Goal: Task Accomplishment & Management: Use online tool/utility

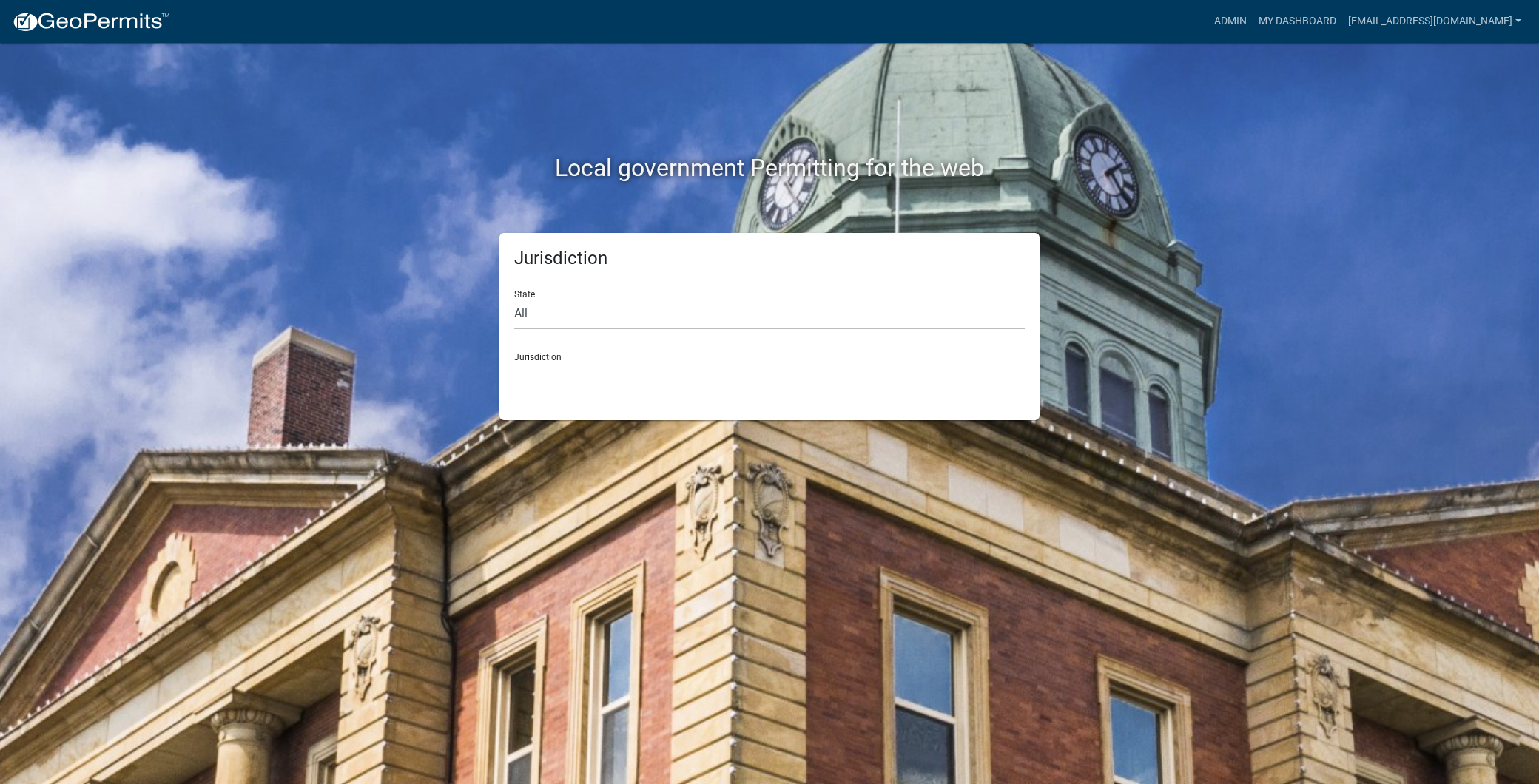
click at [571, 319] on select "All [US_STATE] [US_STATE] [US_STATE] [US_STATE] [US_STATE] [US_STATE] [US_STATE…" at bounding box center [770, 314] width 511 height 30
select select "[US_STATE]"
click at [514, 299] on select "All [US_STATE] [US_STATE] [US_STATE] [US_STATE] [US_STATE] [US_STATE] [US_STATE…" at bounding box center [770, 314] width 511 height 30
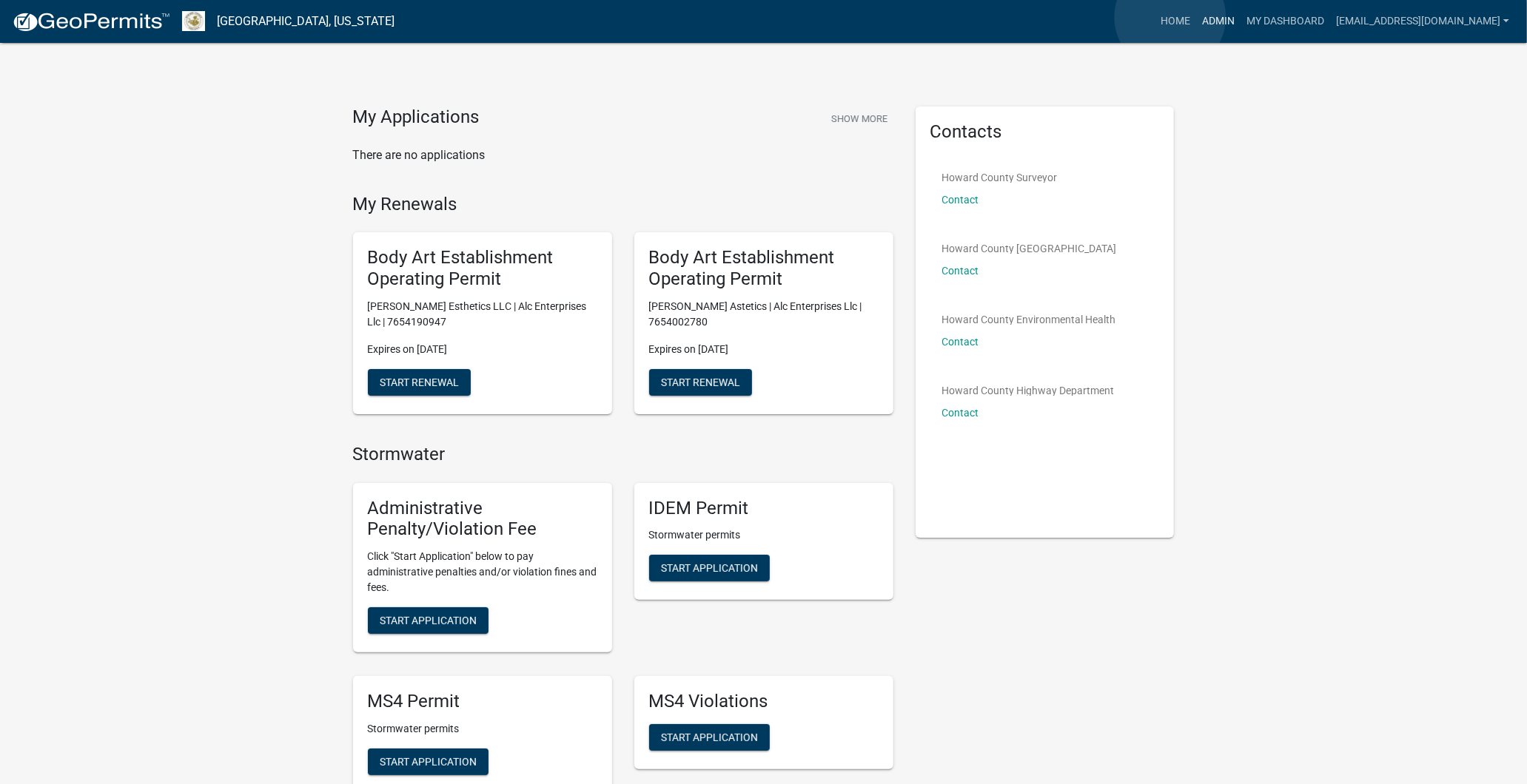
click at [1196, 17] on link "Admin" at bounding box center [1218, 21] width 45 height 28
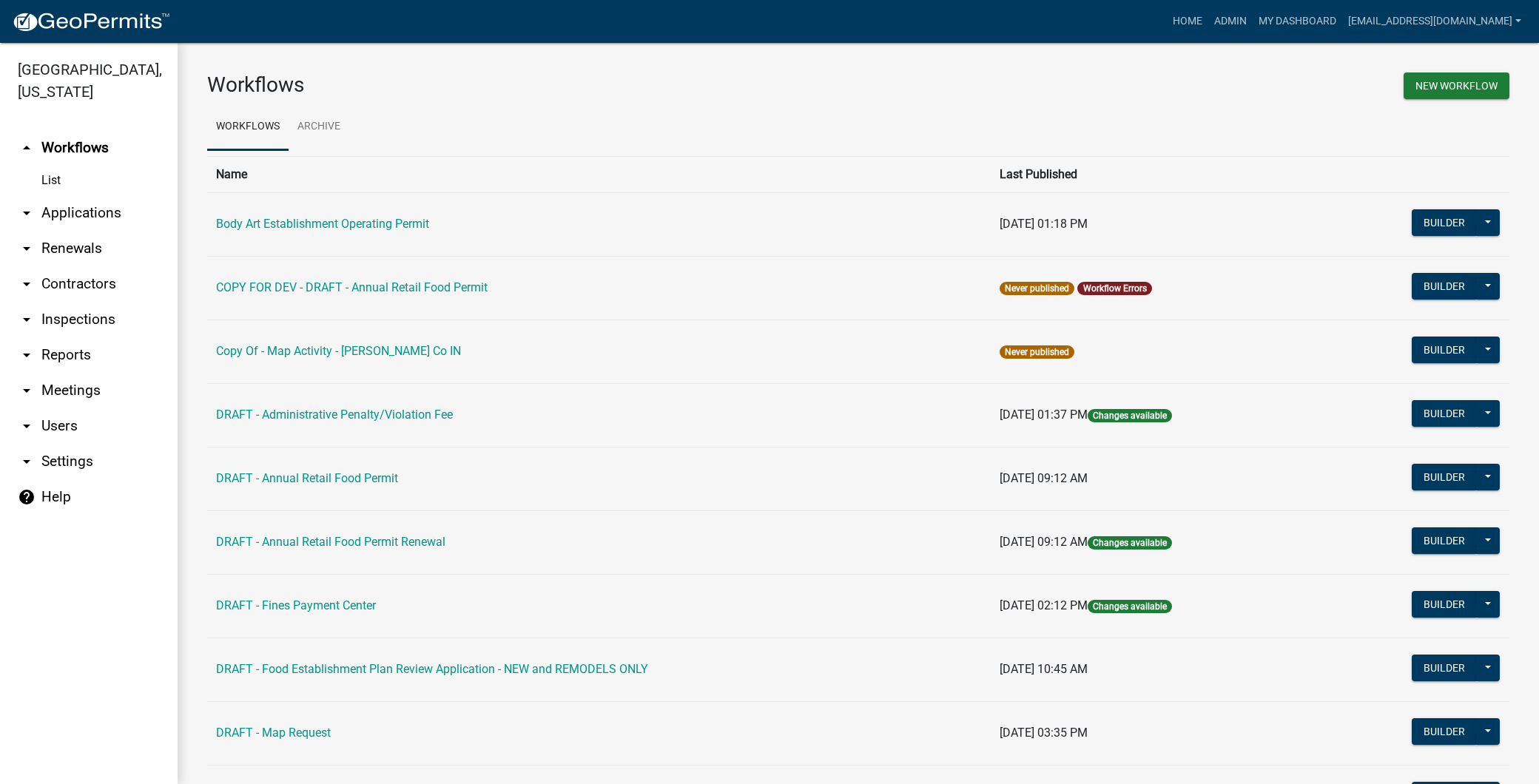
click at [348, 215] on td "Body Art Establishment Operating Permit" at bounding box center [599, 224] width 783 height 63
click at [337, 225] on link "Body Art Establishment Operating Permit" at bounding box center [322, 223] width 213 height 14
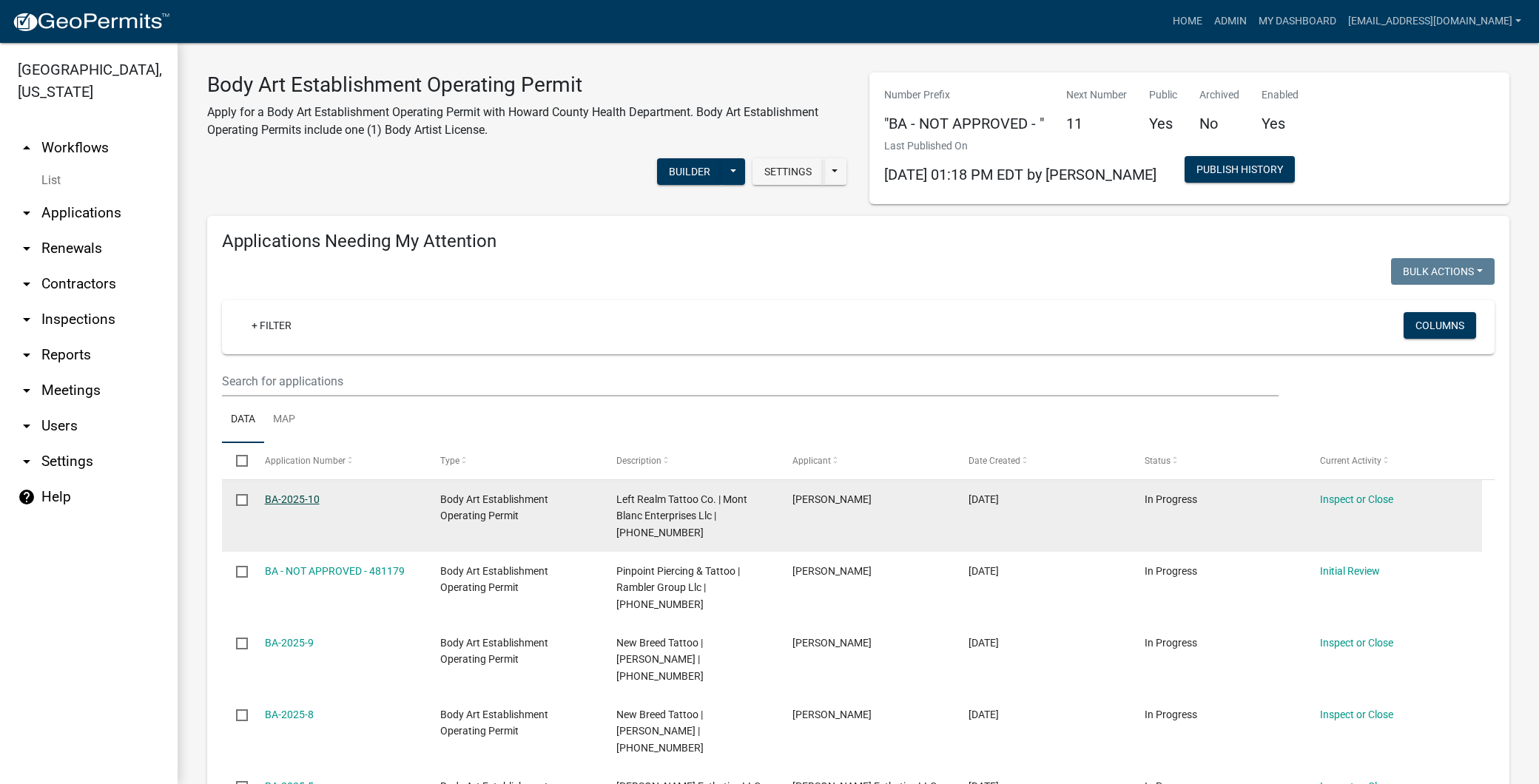
click at [315, 500] on link "BA-2025-10" at bounding box center [293, 499] width 55 height 12
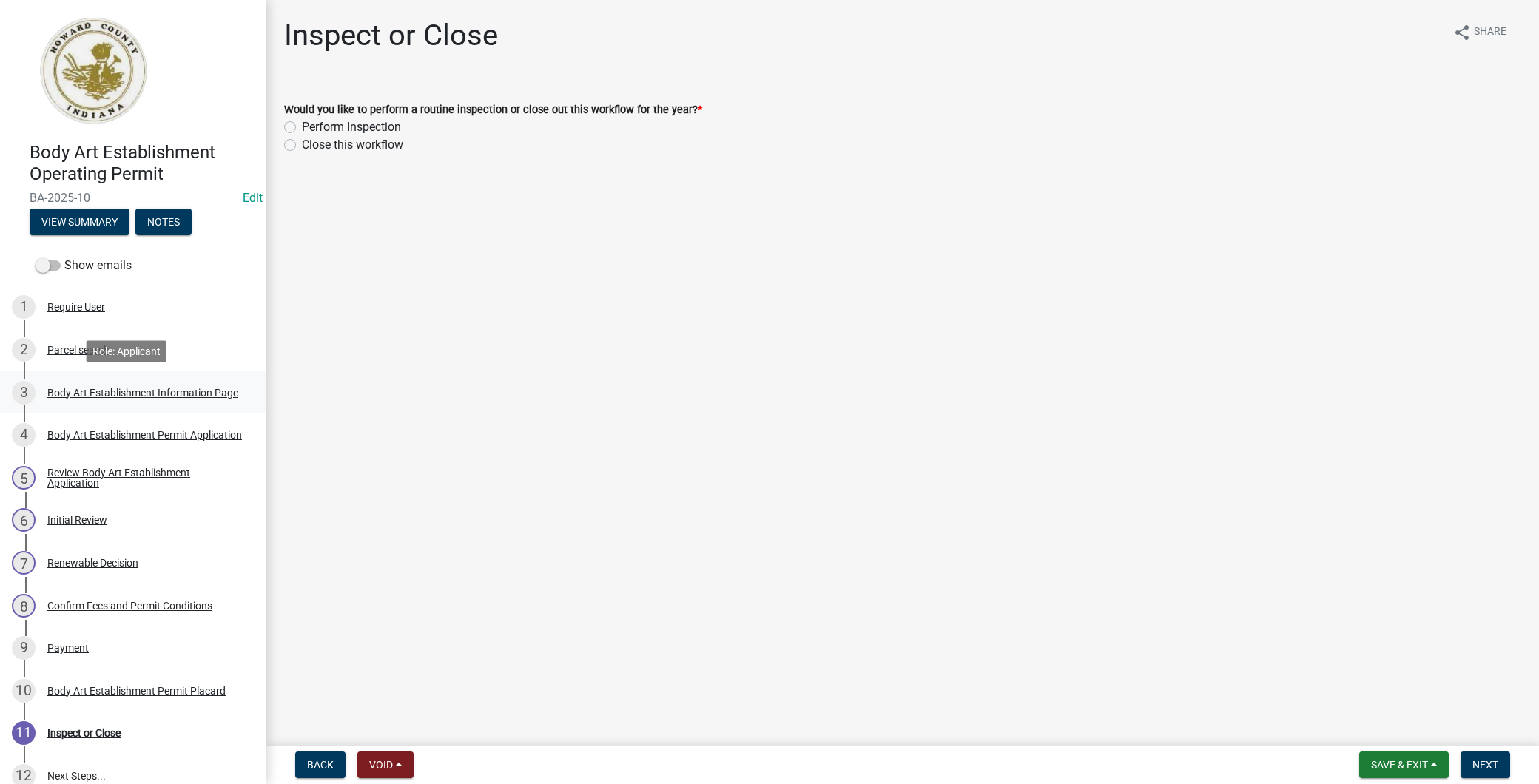
click at [142, 392] on div "Body Art Establishment Information Page" at bounding box center [142, 392] width 191 height 11
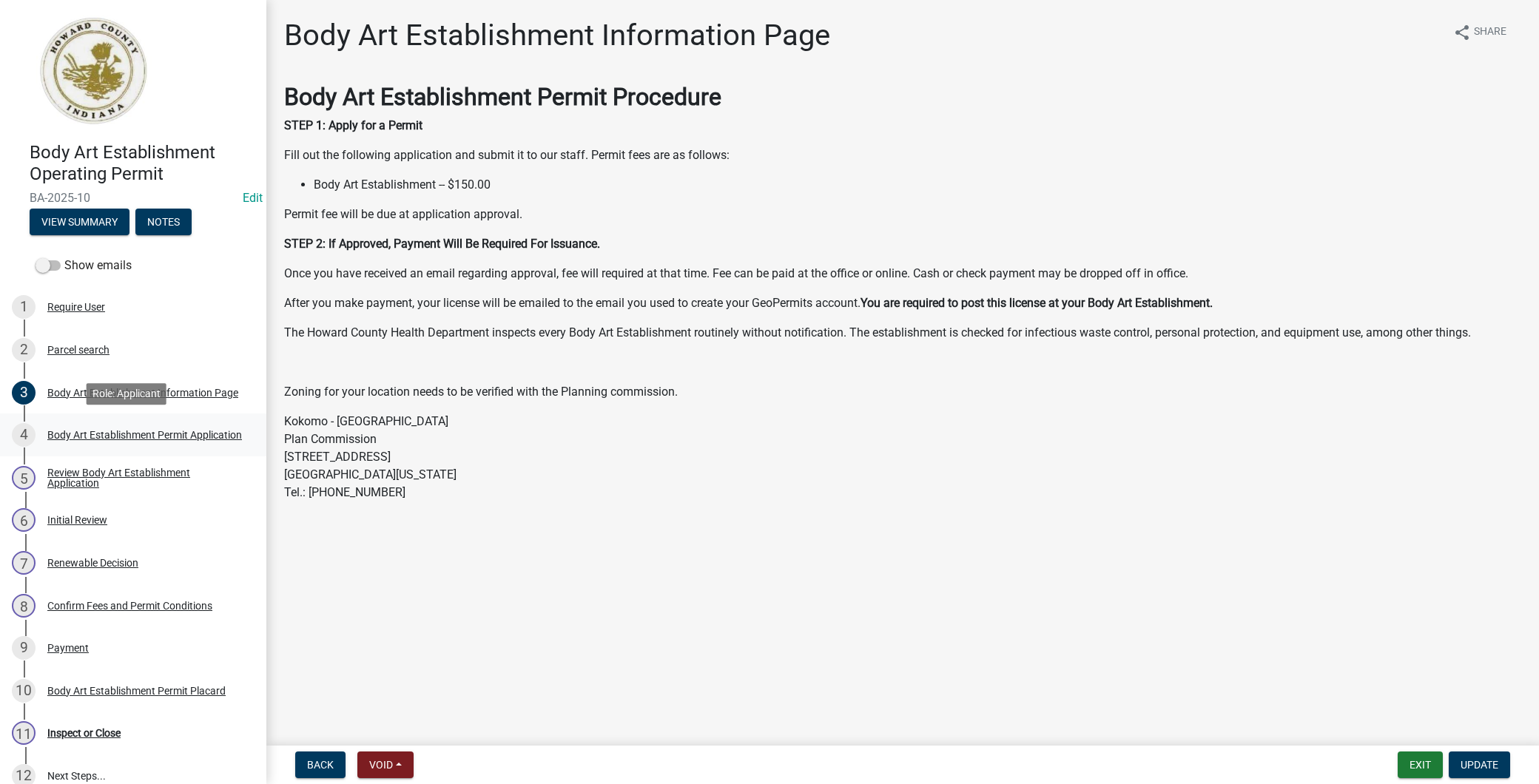
click at [119, 430] on div "Body Art Establishment Permit Application" at bounding box center [144, 435] width 195 height 11
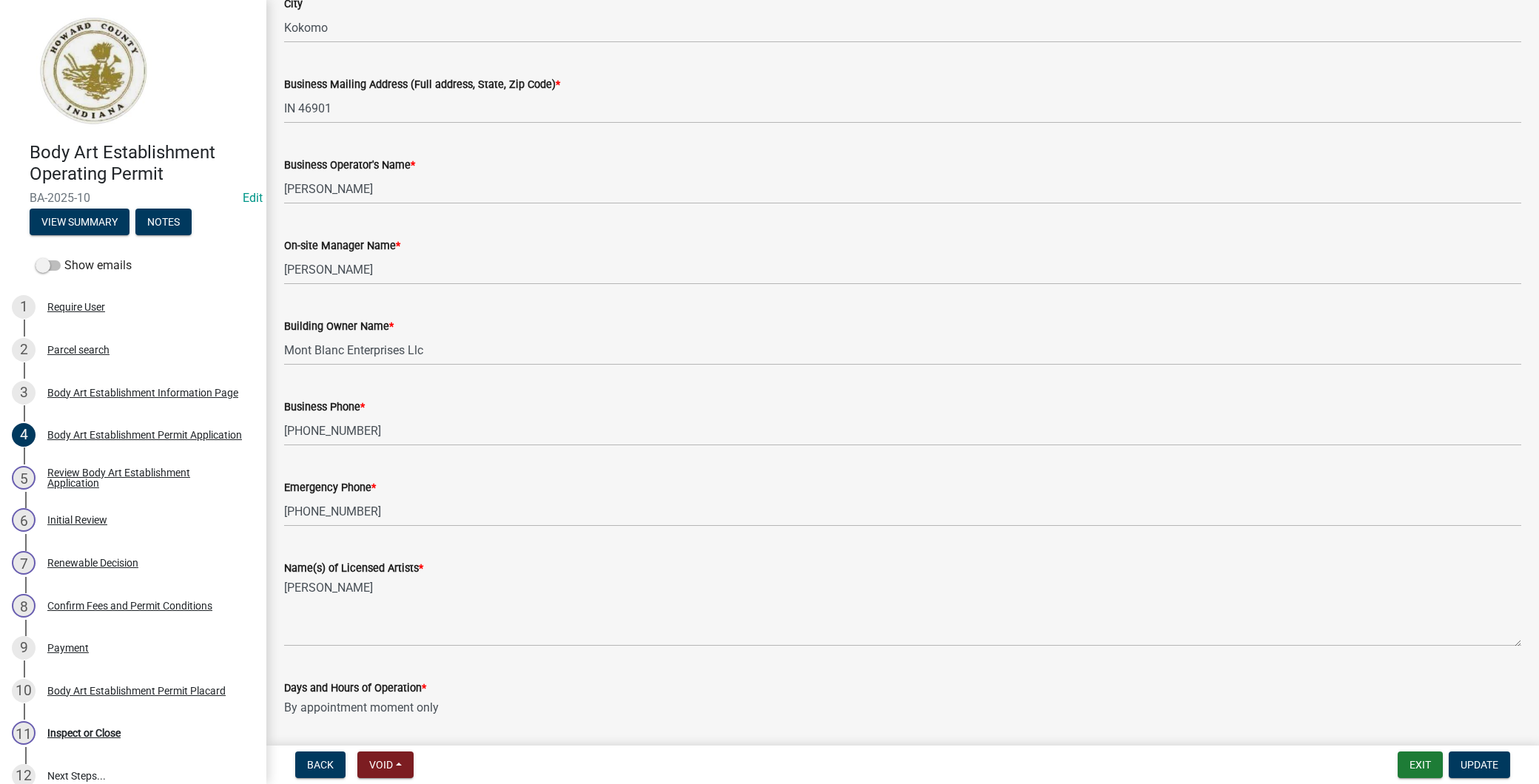
scroll to position [246, 0]
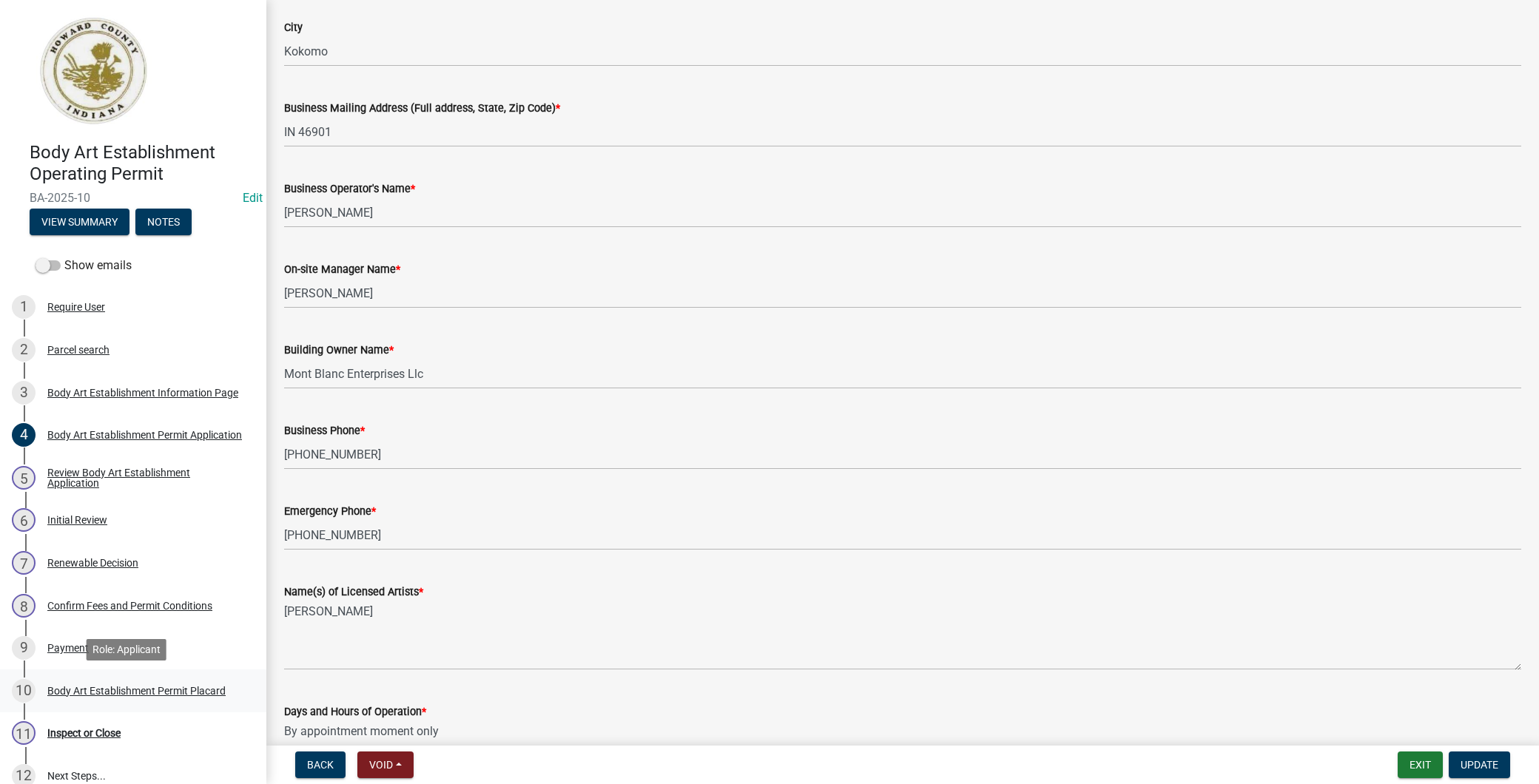
click at [126, 681] on div "10 Body Art Establishment Permit Placard" at bounding box center [127, 691] width 231 height 24
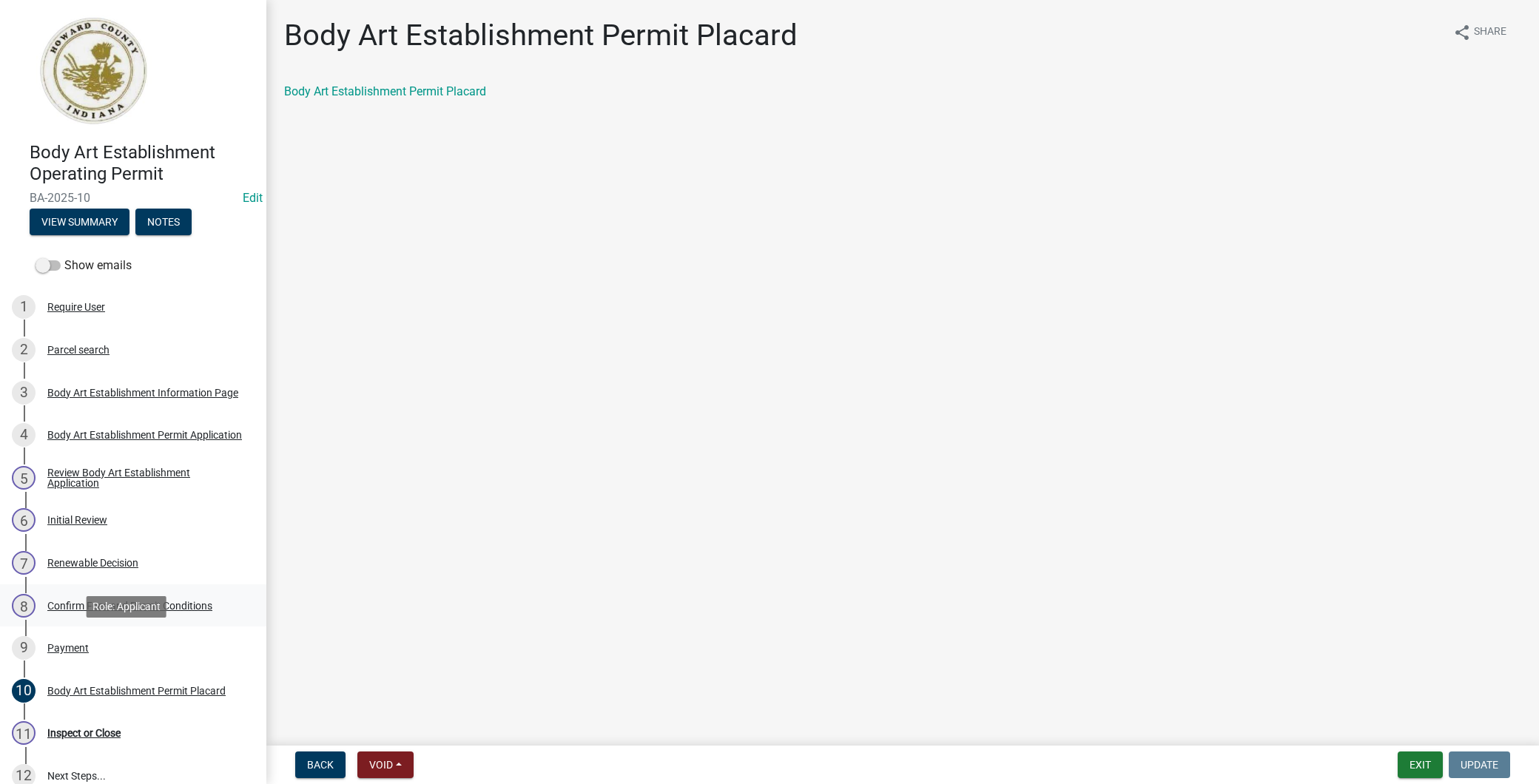
click at [120, 610] on div "Confirm Fees and Permit Conditions" at bounding box center [130, 606] width 165 height 11
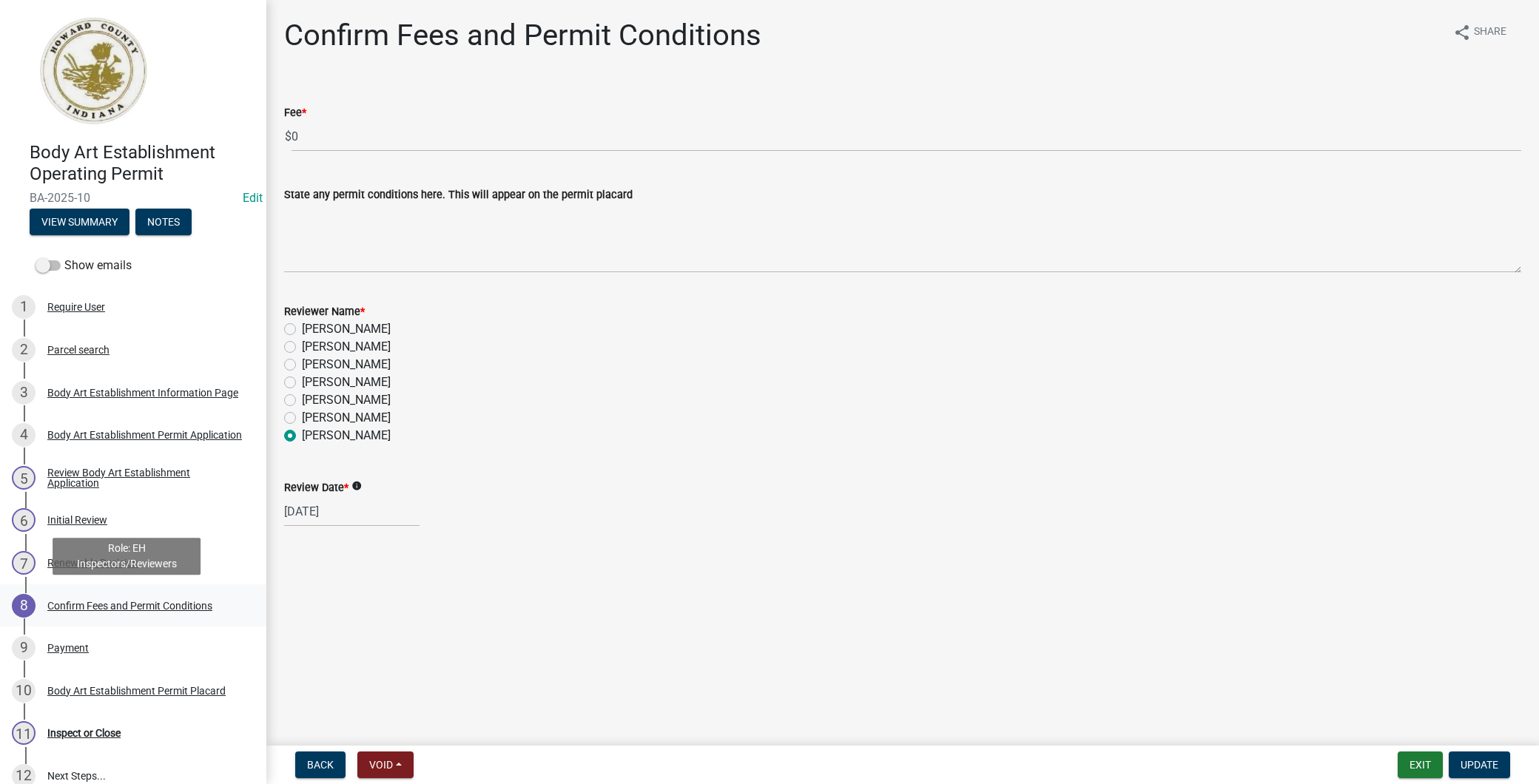
click at [99, 623] on link "8 Confirm Fees and Permit Conditions" at bounding box center [133, 606] width 267 height 43
click at [100, 640] on div "9 Payment" at bounding box center [127, 648] width 231 height 24
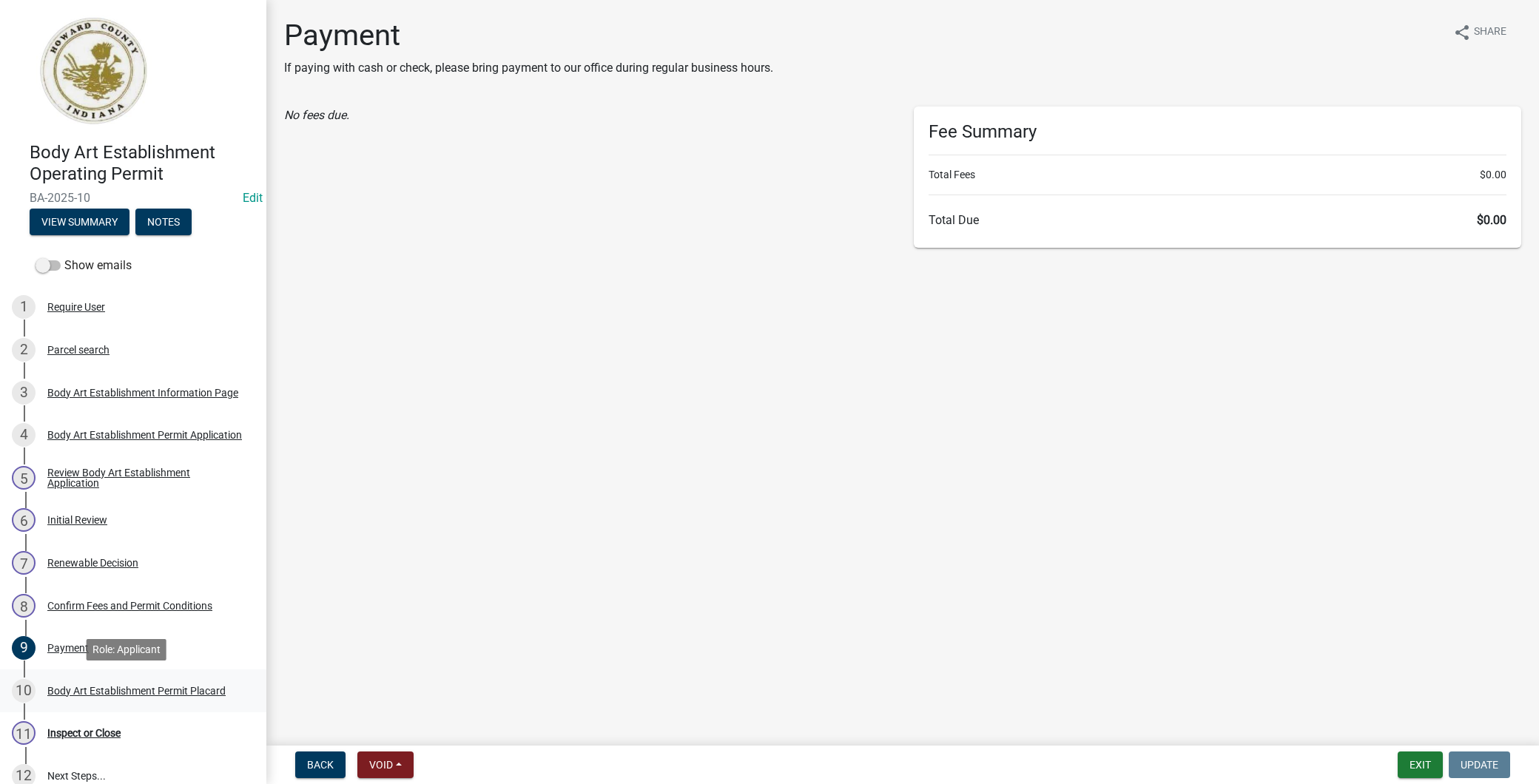
click at [94, 677] on link "10 Body Art Establishment Permit Placard" at bounding box center [133, 691] width 267 height 43
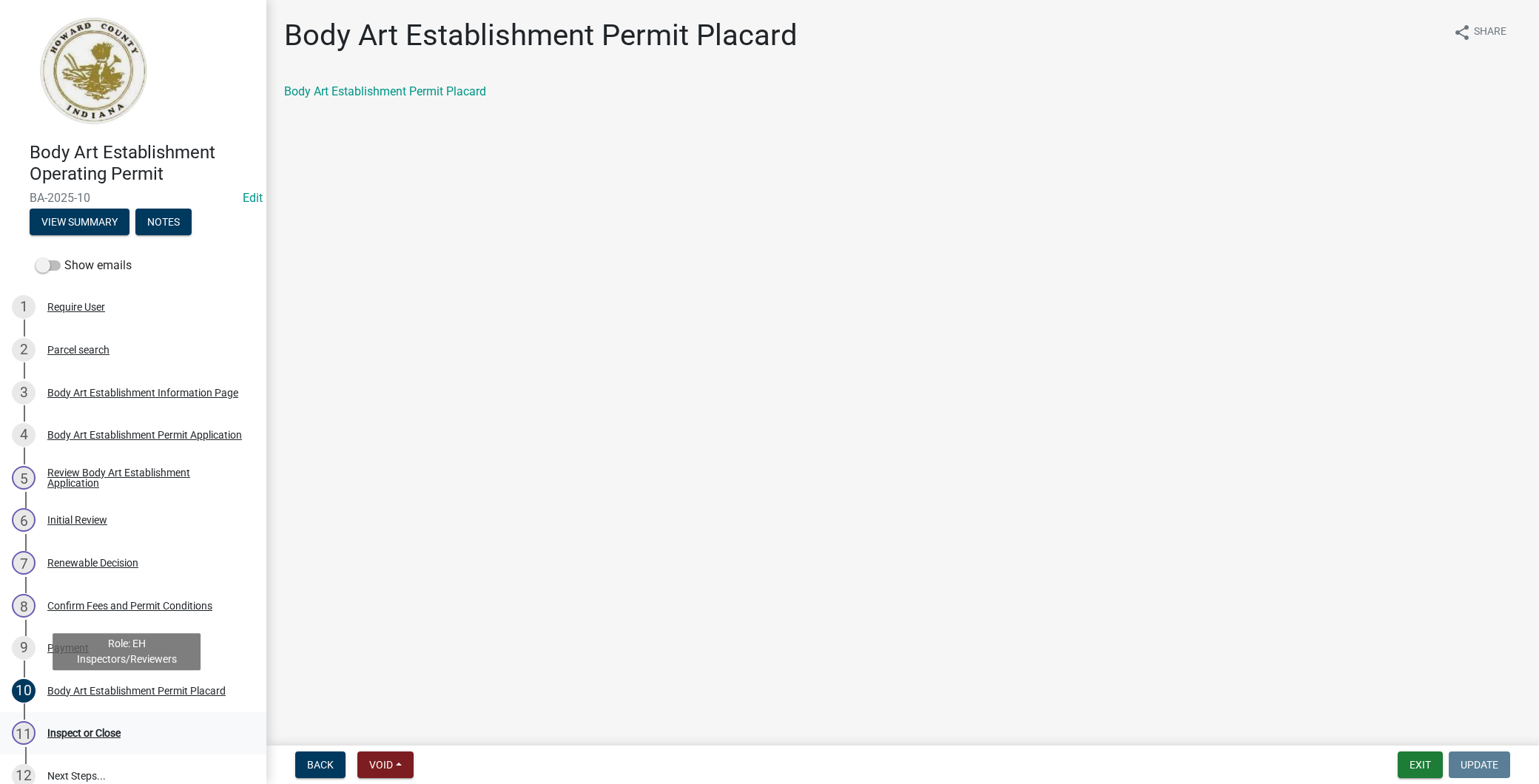
scroll to position [82, 0]
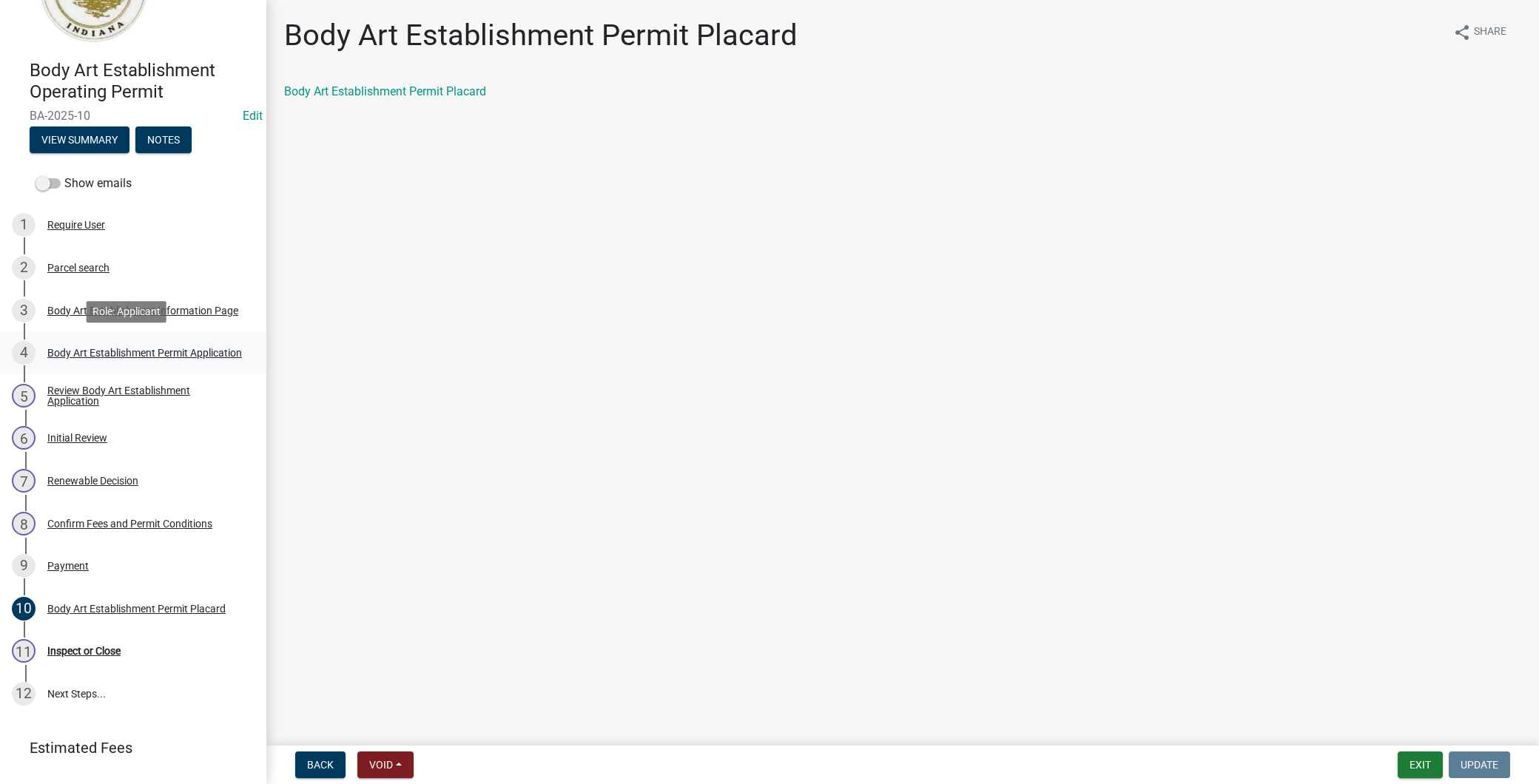
click at [130, 335] on link "4 Body Art Establishment Permit Application" at bounding box center [133, 353] width 267 height 43
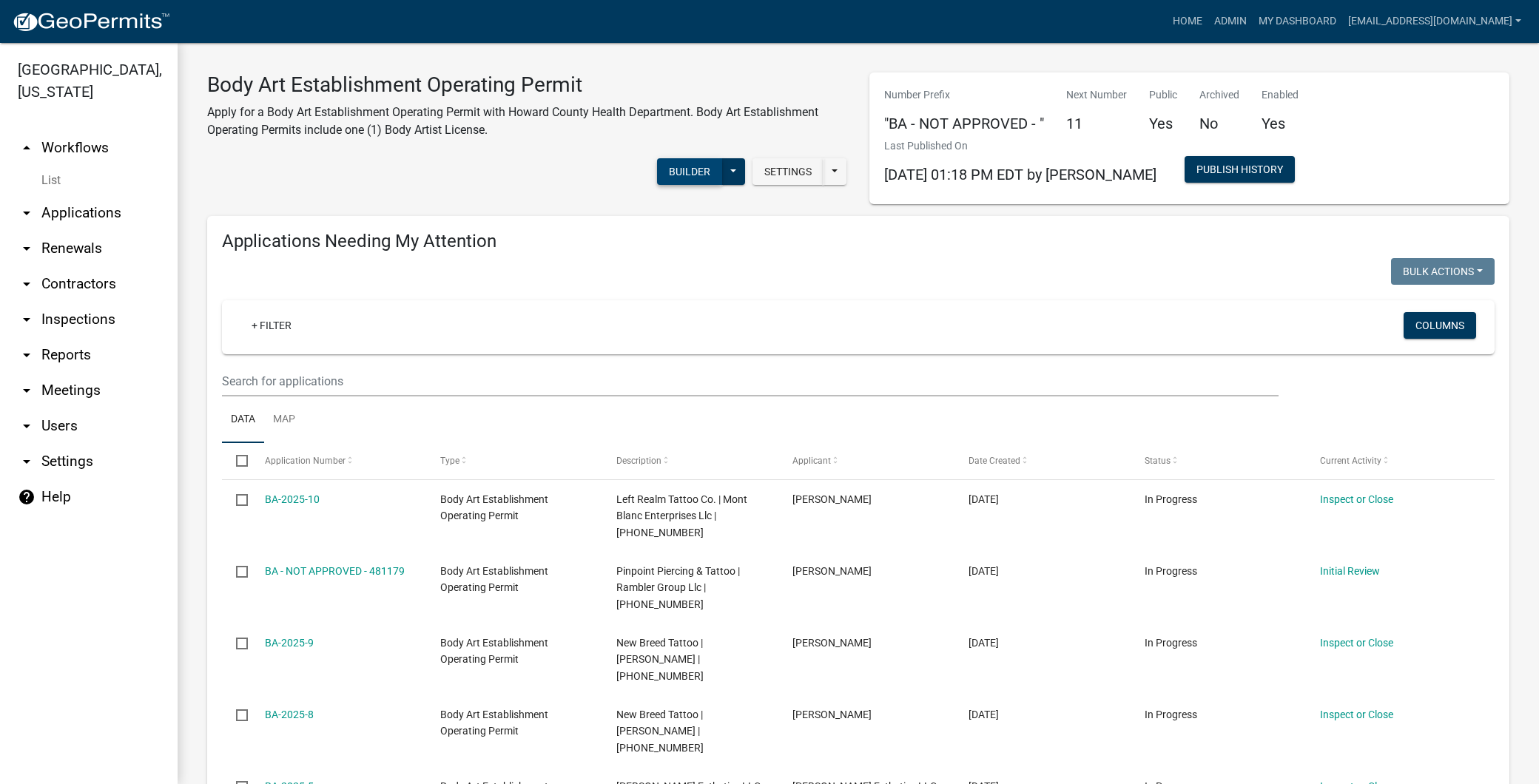
click at [707, 174] on button "Builder" at bounding box center [689, 171] width 65 height 27
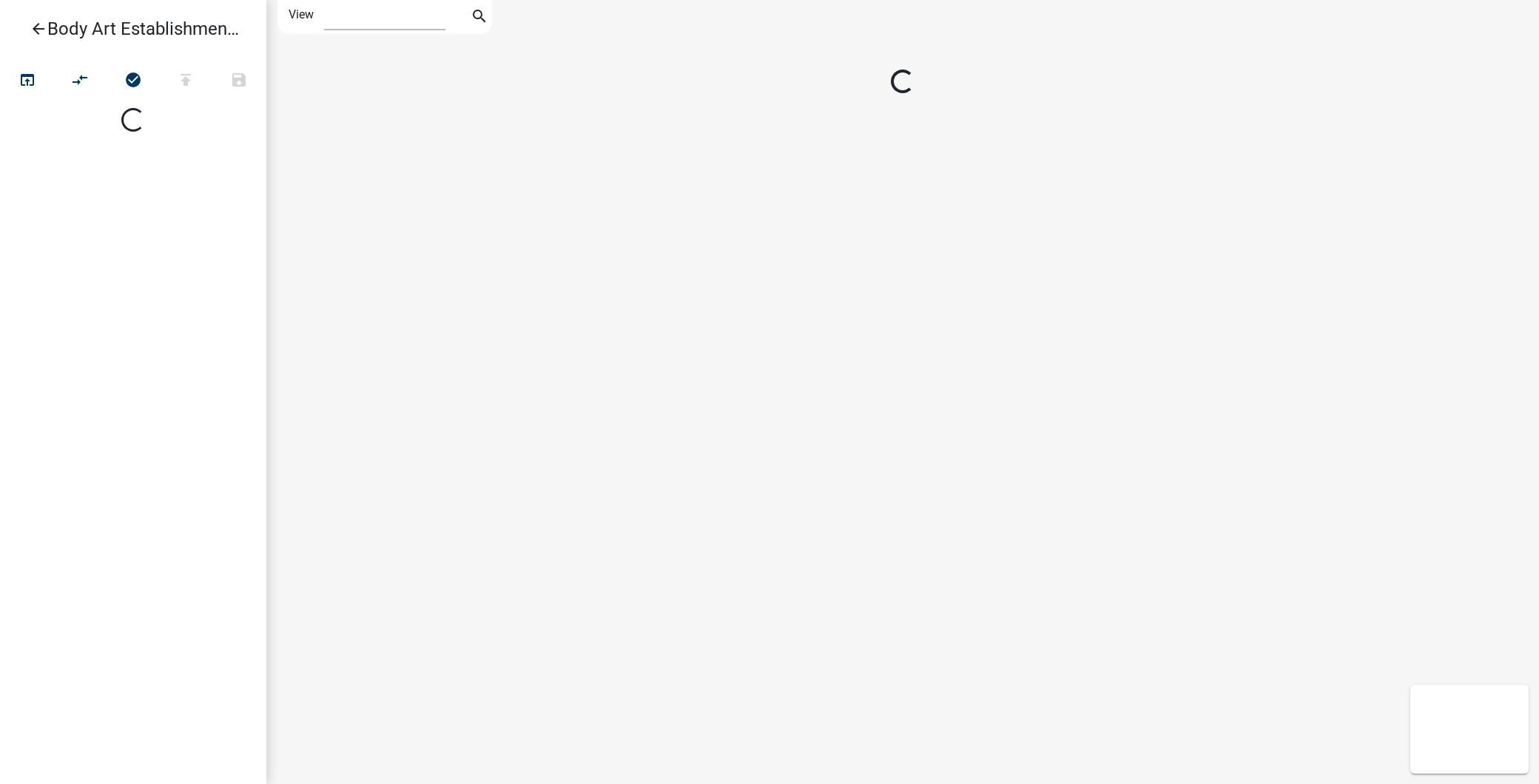
select select "1"
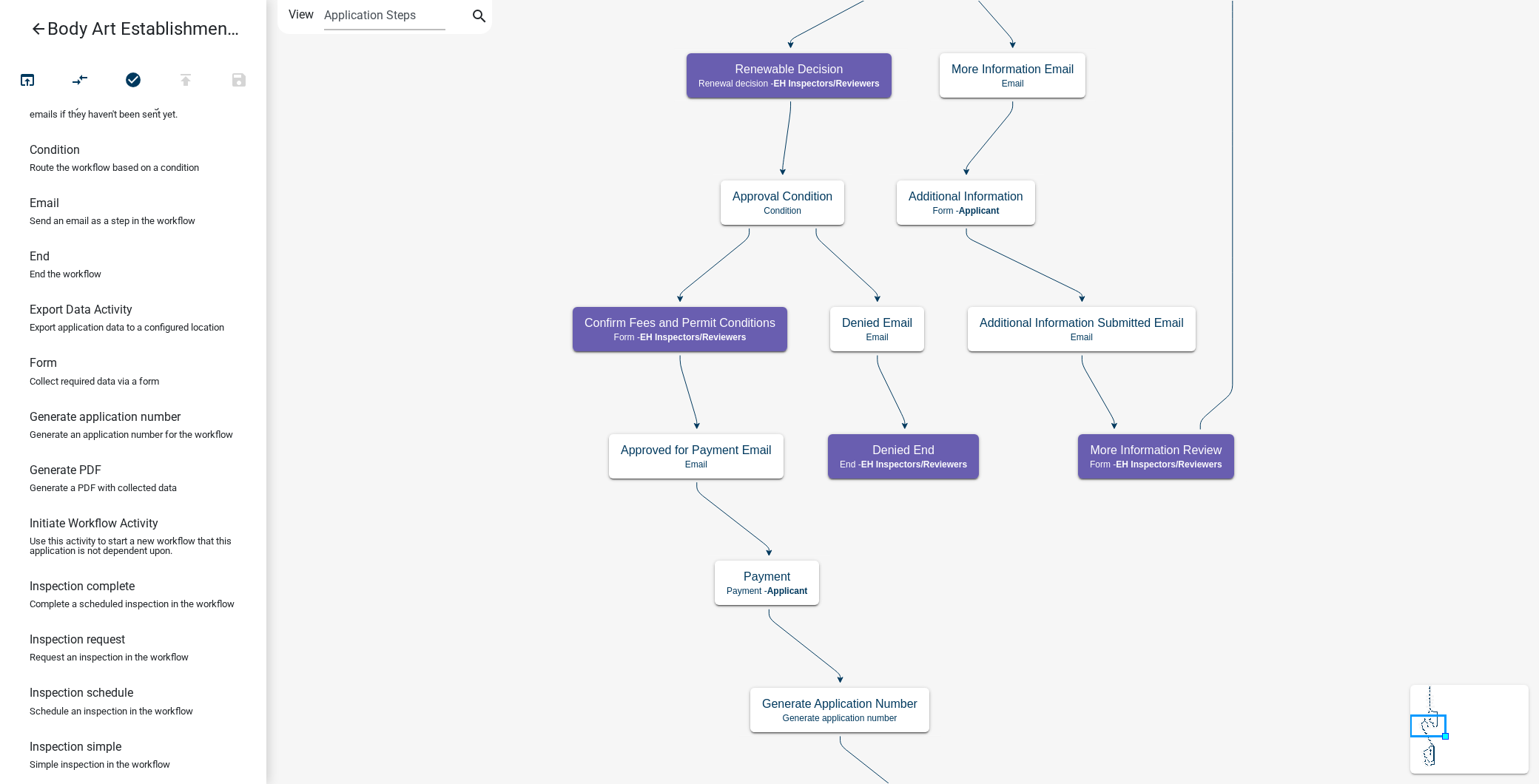
scroll to position [165, 0]
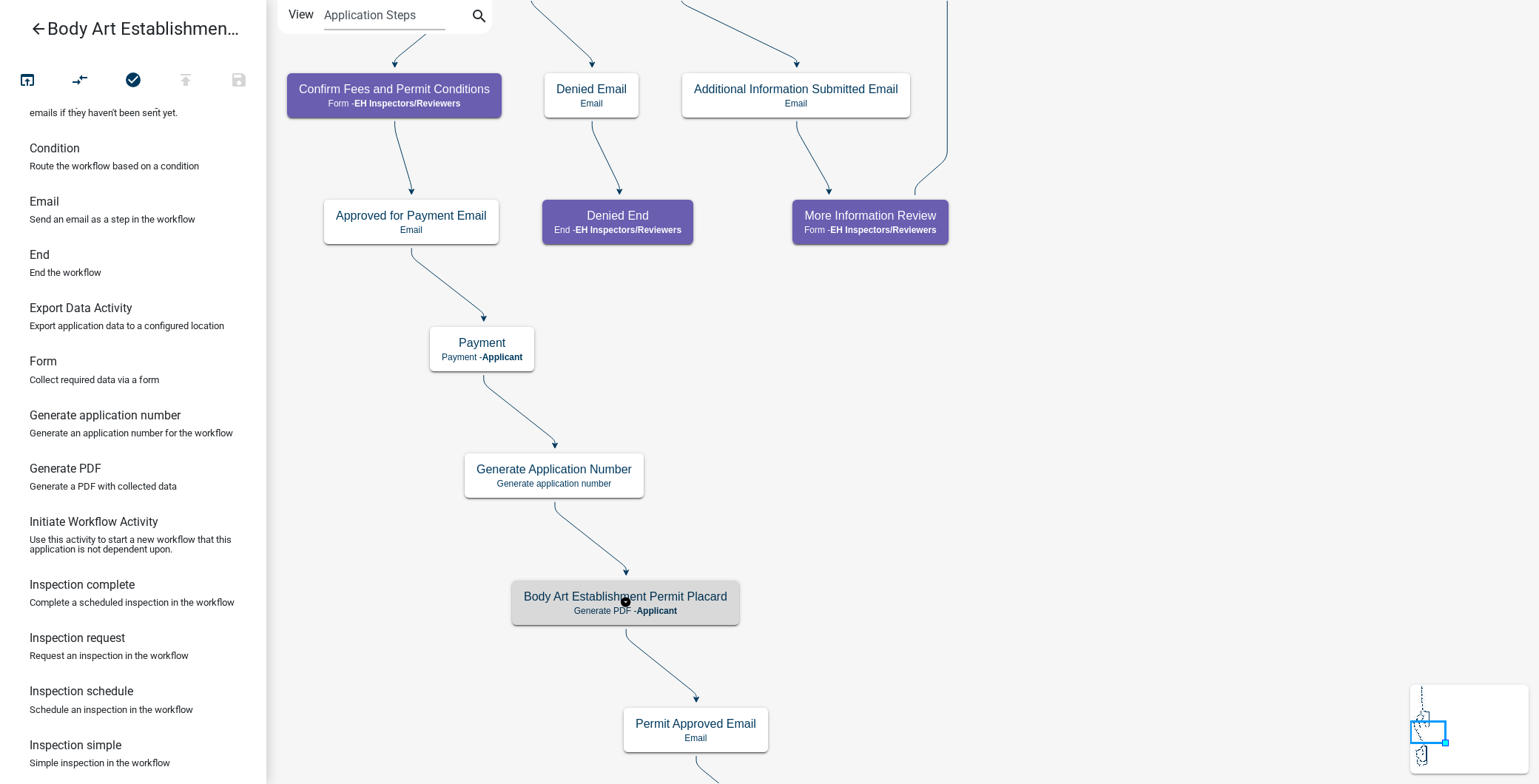
click at [656, 597] on h5 "Body Art Establishment Permit Placard" at bounding box center [625, 596] width 204 height 14
click at [663, 607] on span "Applicant" at bounding box center [657, 610] width 41 height 11
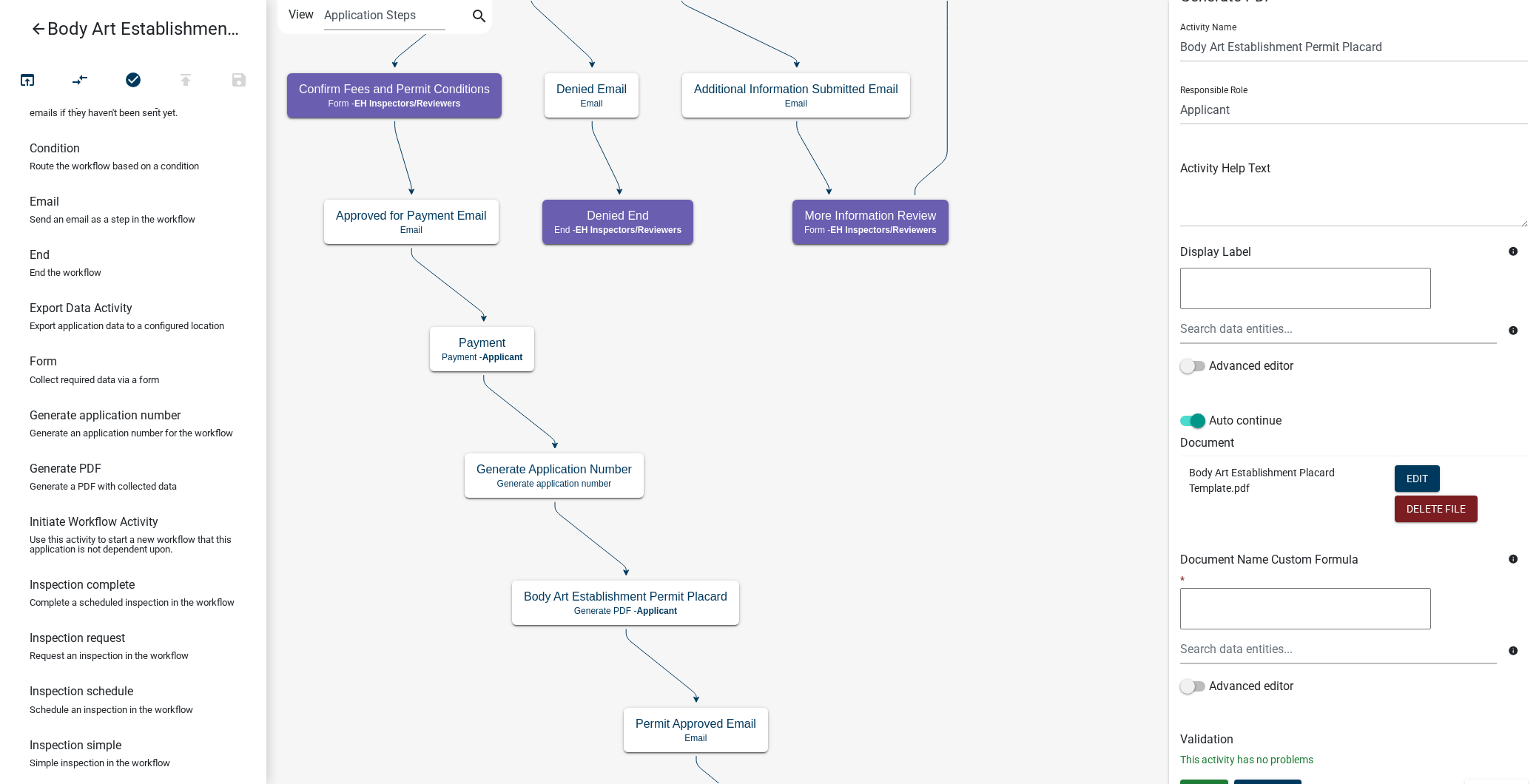
scroll to position [56, 0]
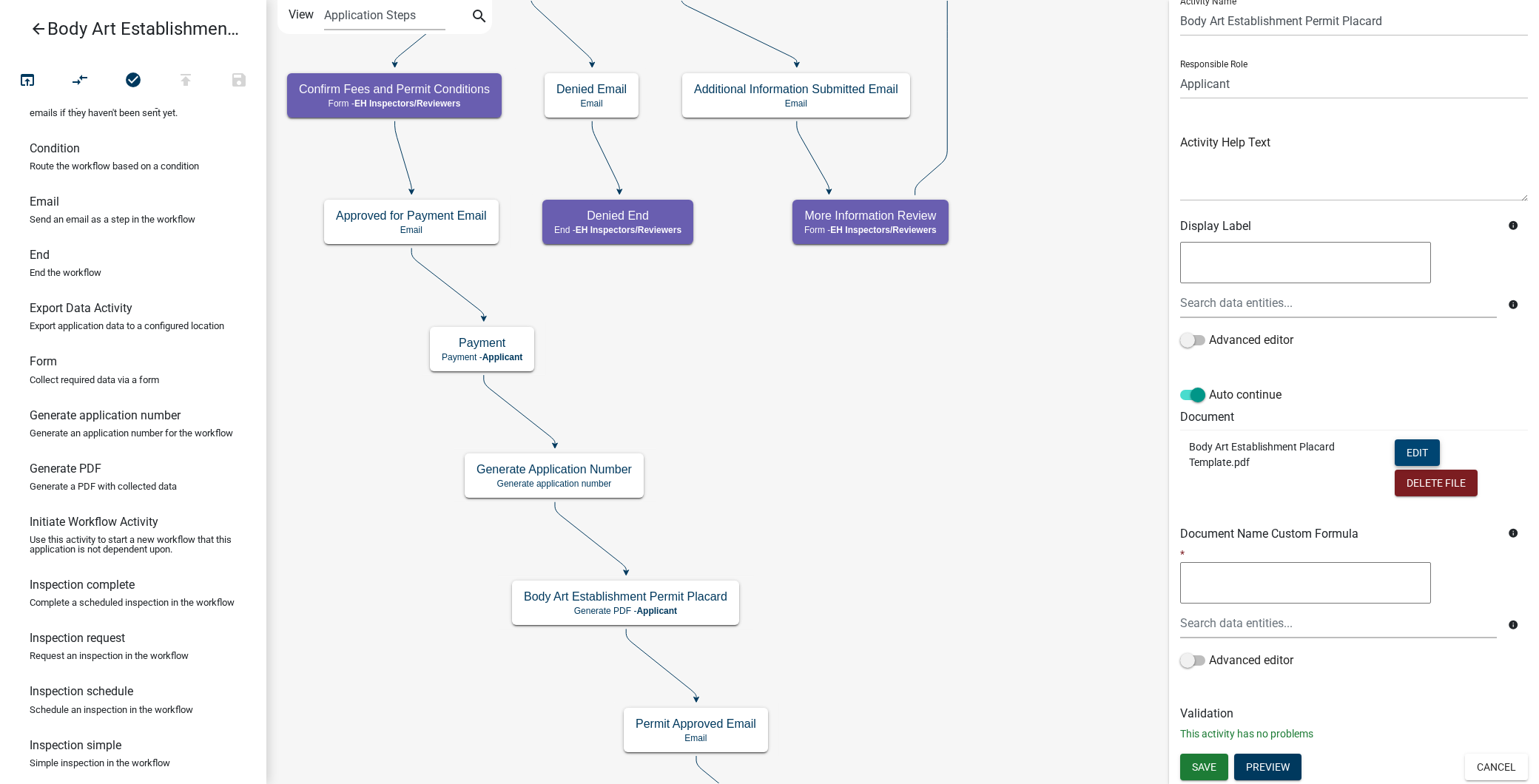
click at [1413, 446] on button "Edit" at bounding box center [1417, 452] width 45 height 27
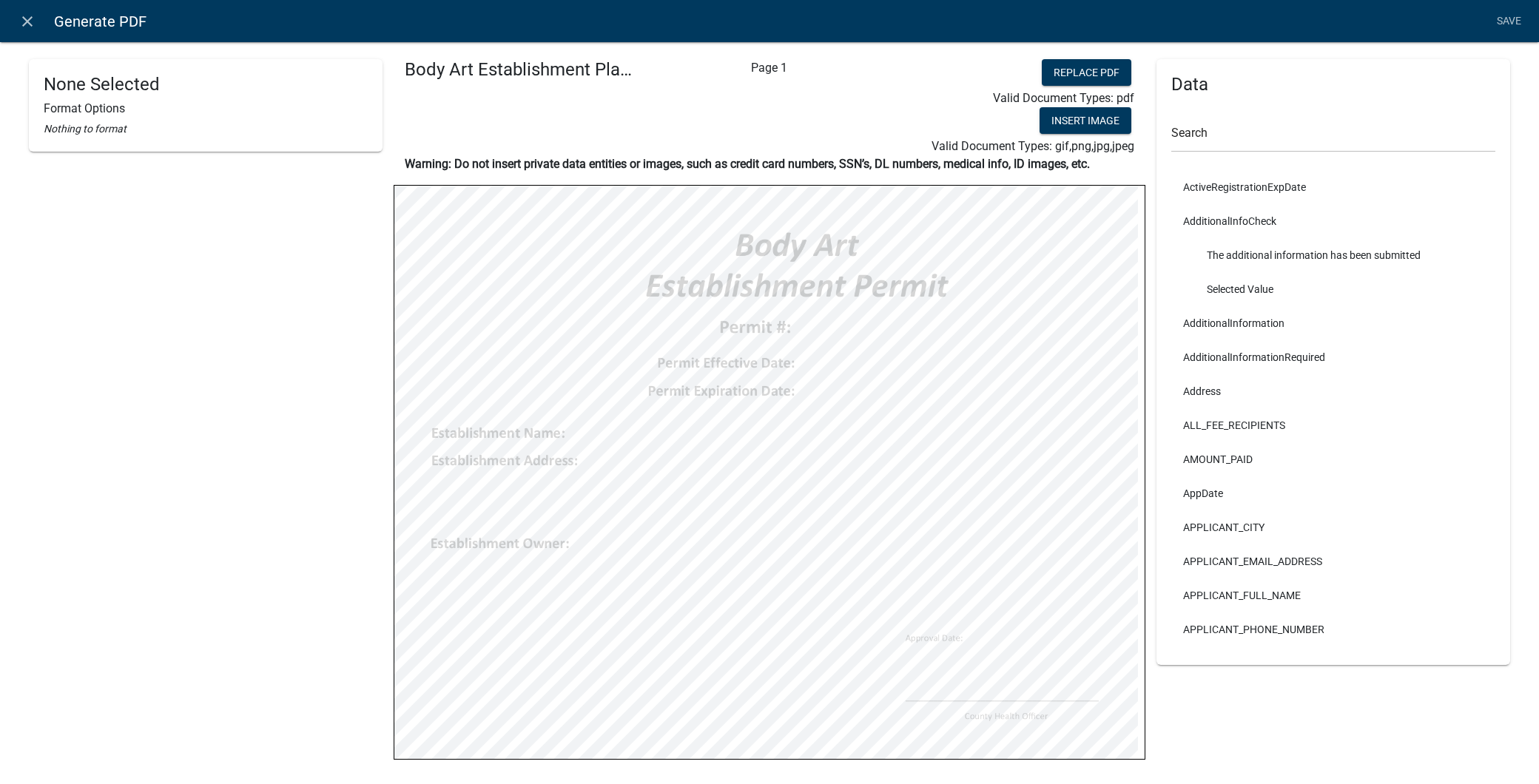
select select
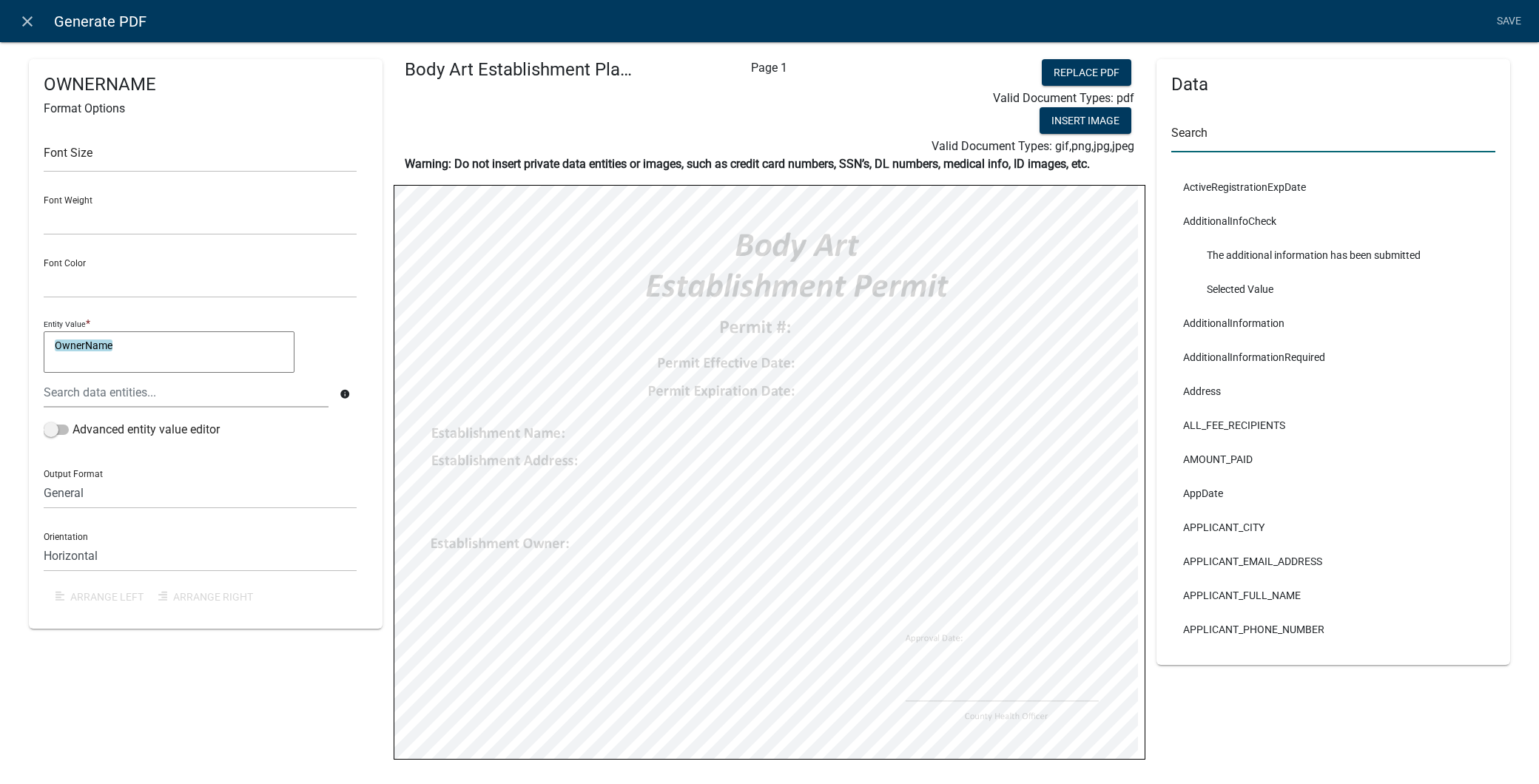
click at [1207, 131] on input "text" at bounding box center [1334, 137] width 324 height 30
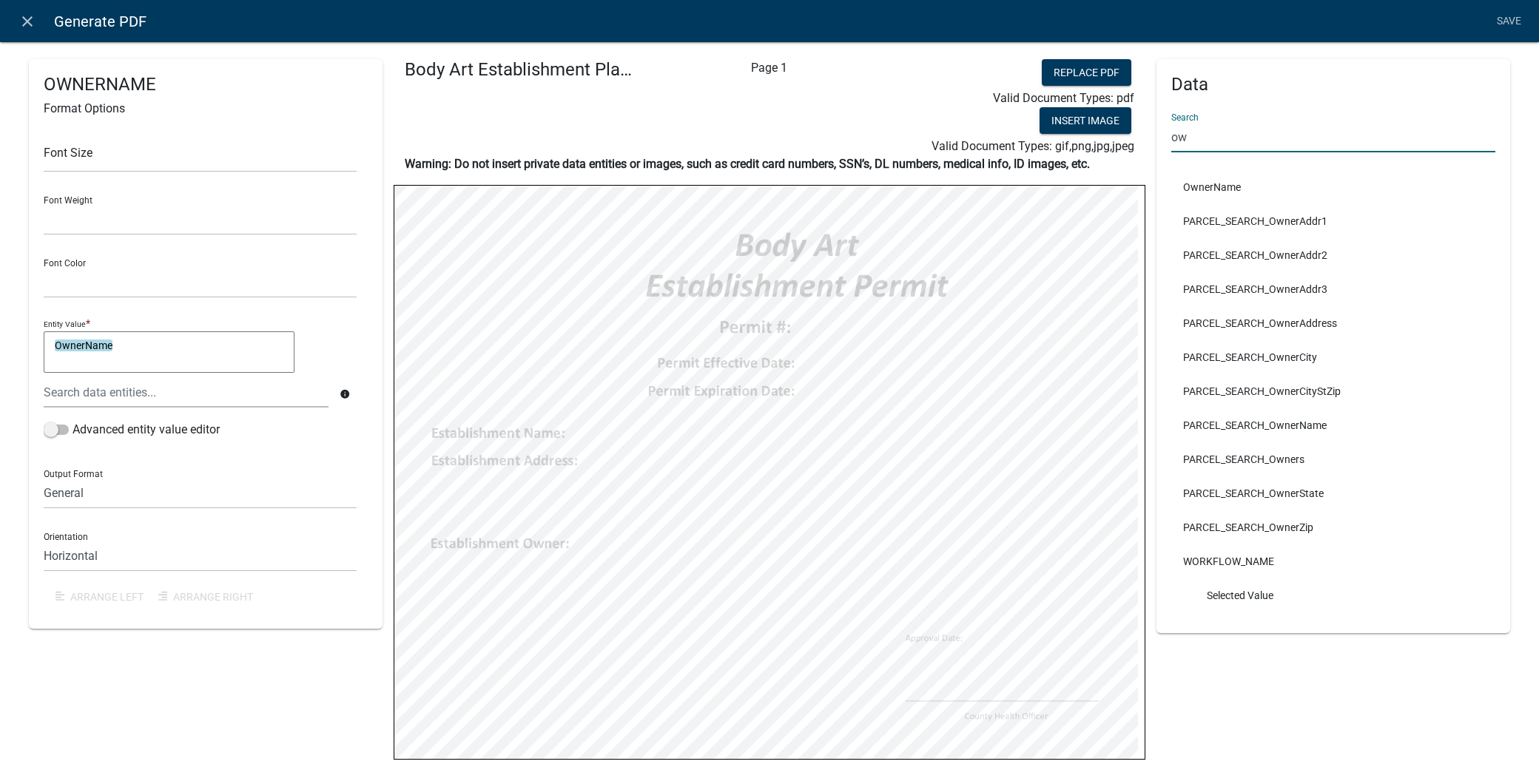
drag, startPoint x: 1326, startPoint y: 131, endPoint x: 791, endPoint y: 99, distance: 536.0
click at [791, 99] on div "OWNERNAME Format Options Font Size Font Weight Normal Bold Font Color Black Red…" at bounding box center [770, 439] width 1503 height 760
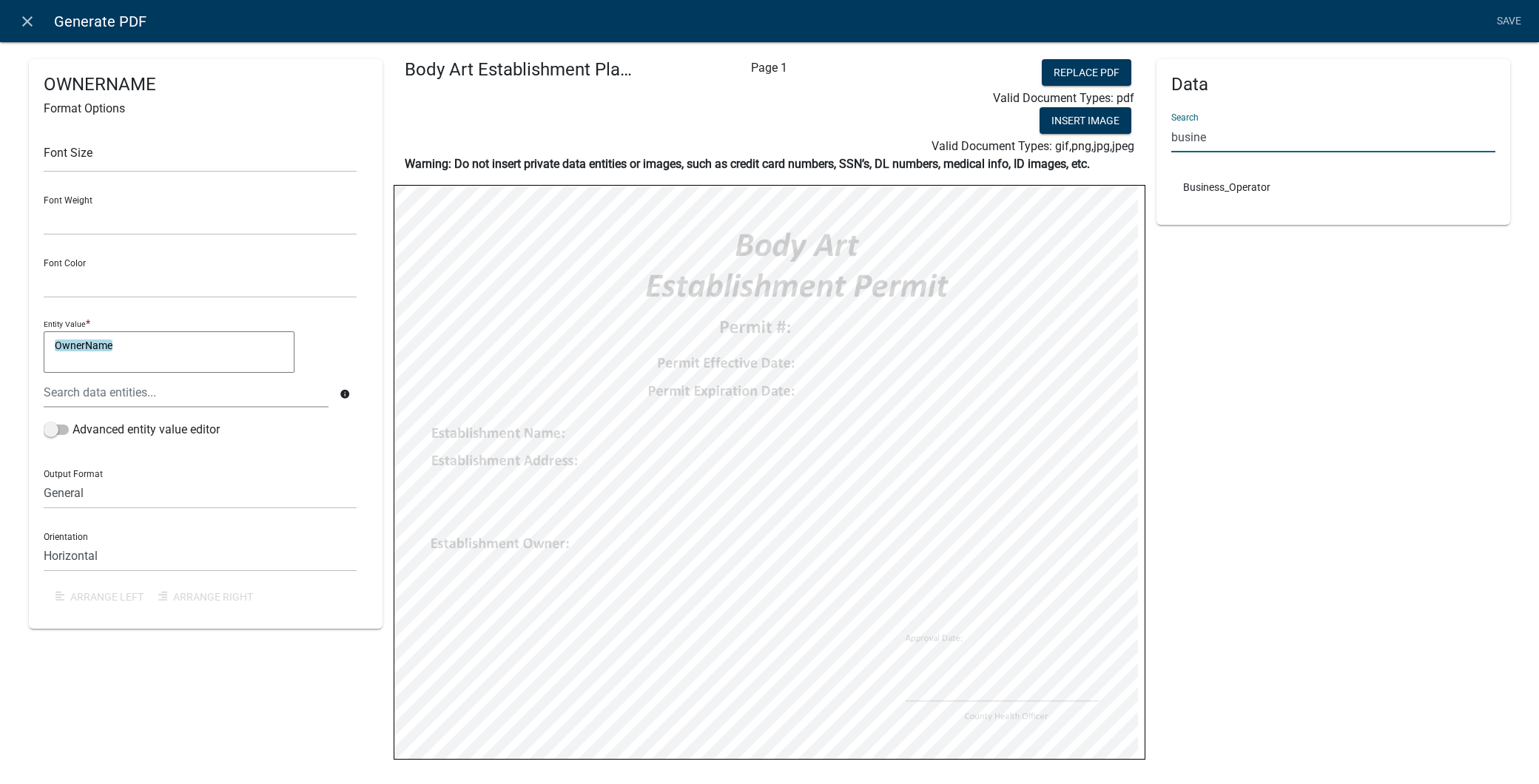
type input "busine"
click at [1328, 195] on li "Business_Operator" at bounding box center [1334, 187] width 324 height 34
click at [1225, 191] on li "Business_Operator" at bounding box center [1334, 187] width 324 height 34
click at [1223, 138] on input "busine" at bounding box center [1334, 137] width 324 height 30
click at [1222, 182] on li "Business_Operator" at bounding box center [1334, 187] width 324 height 34
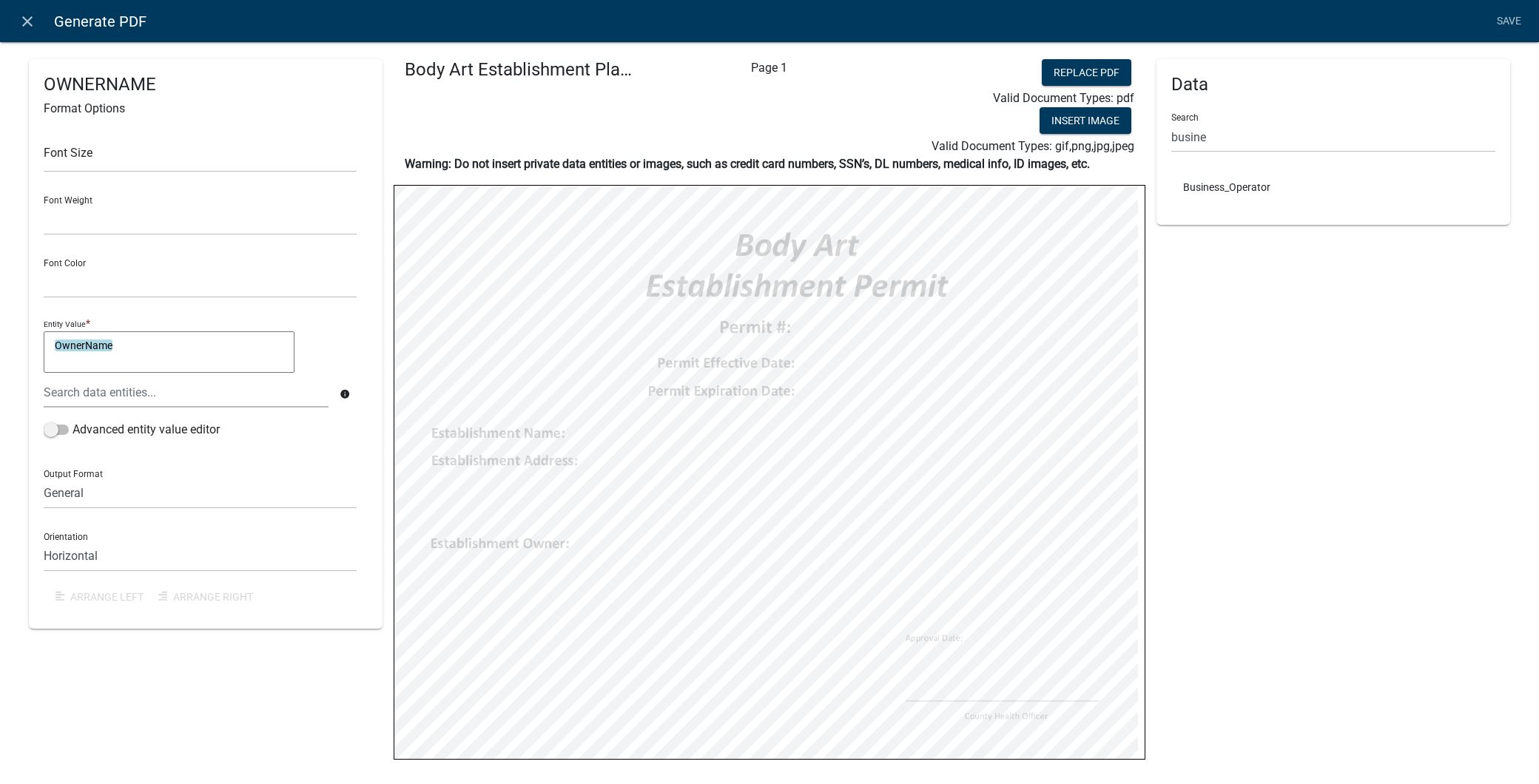
click at [1222, 182] on li "Business_Operator" at bounding box center [1334, 187] width 324 height 34
drag, startPoint x: 1275, startPoint y: 185, endPoint x: 182, endPoint y: 357, distance: 1106.5
click at [195, 366] on textarea "OwnerName" at bounding box center [169, 352] width 251 height 41
drag, startPoint x: 174, startPoint y: 353, endPoint x: 54, endPoint y: 365, distance: 120.6
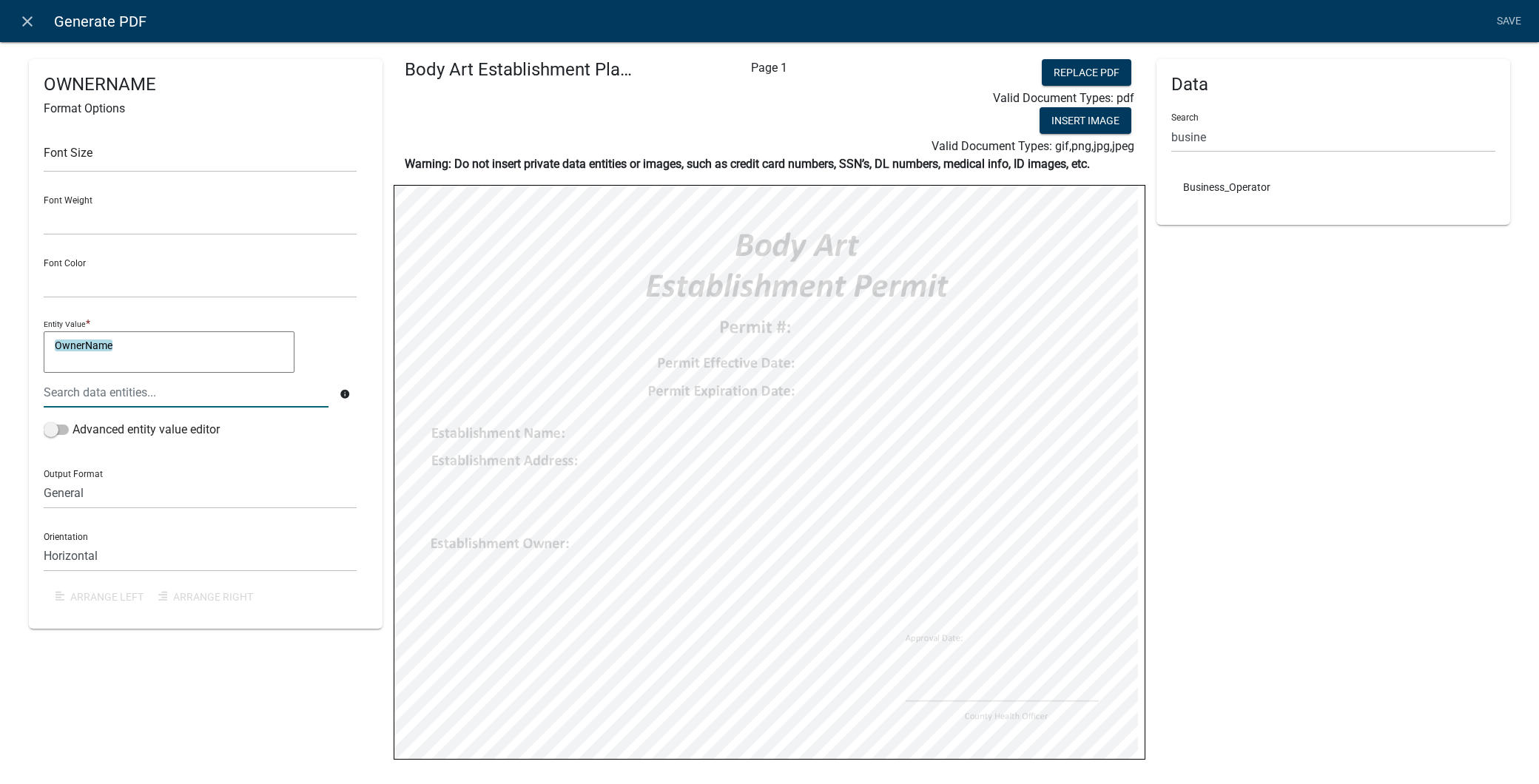
click at [54, 365] on textarea "OwnerName" at bounding box center [169, 352] width 251 height 41
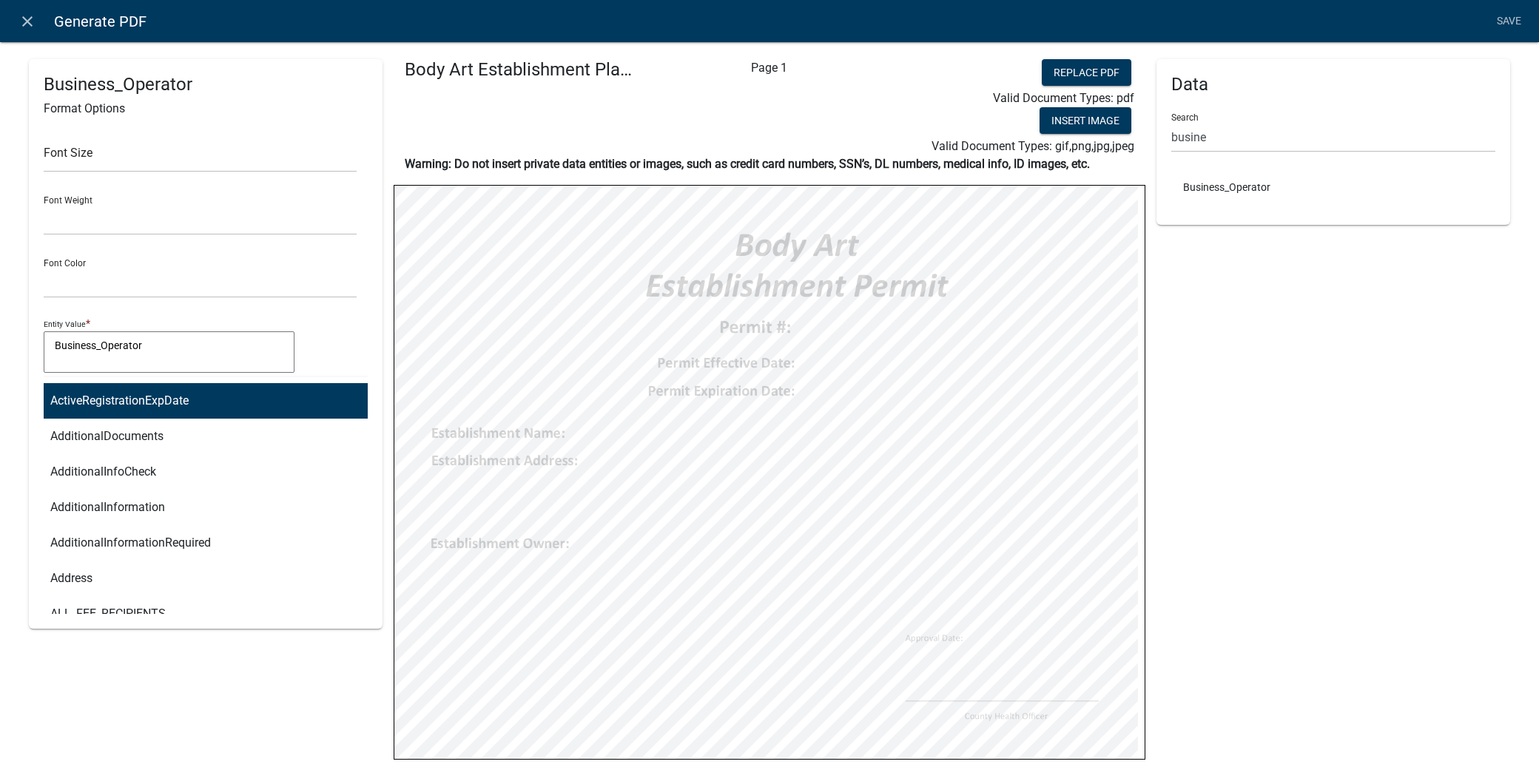
click at [150, 396] on div "ActiveRegistrationExpDate AdditionalDocuments AdditionalInfoCheck AdditionalInf…" at bounding box center [186, 392] width 307 height 30
click at [191, 362] on textarea "Business_Operator" at bounding box center [169, 352] width 251 height 41
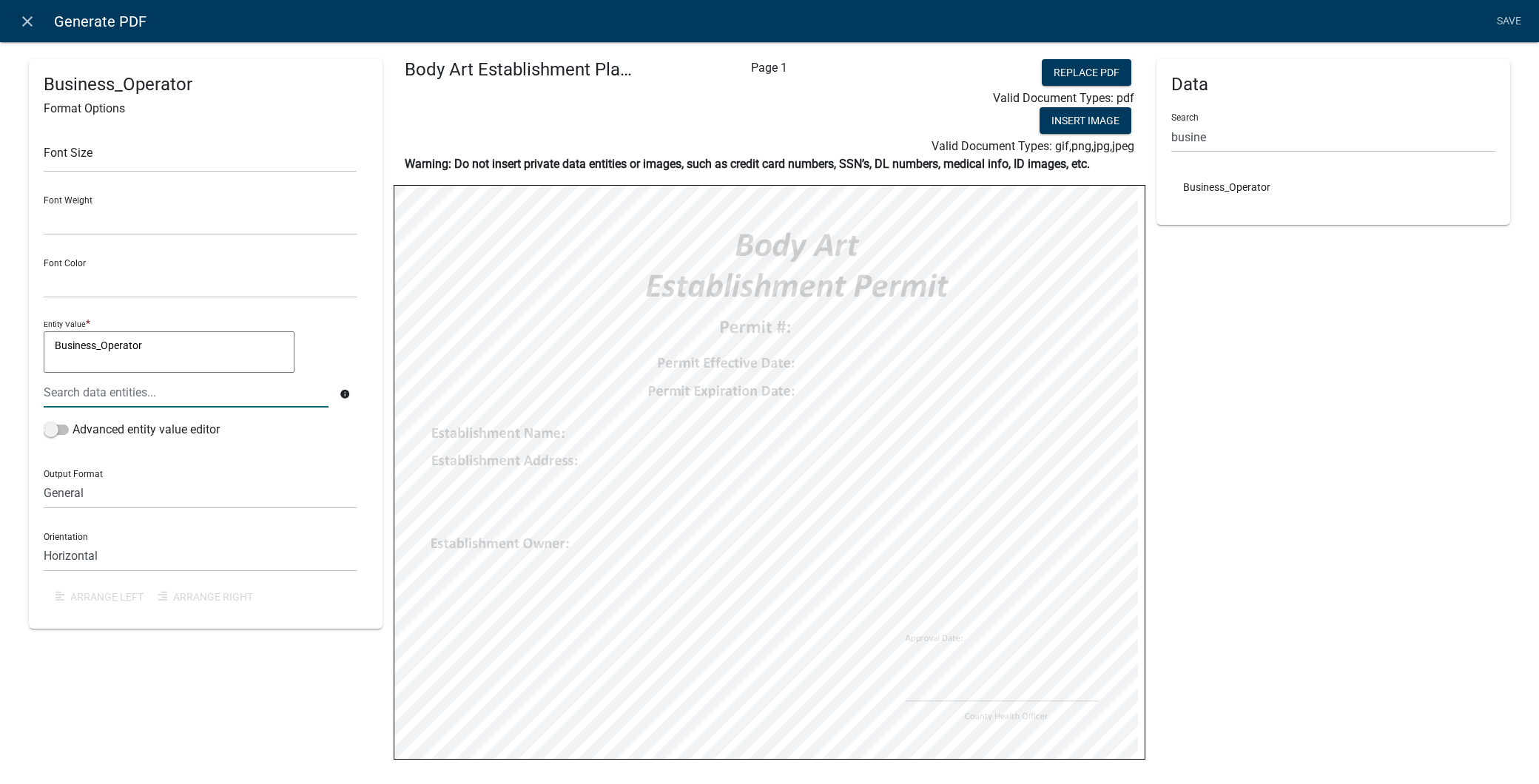
type textarea "Business_Operator"
click at [163, 398] on div at bounding box center [186, 392] width 307 height 30
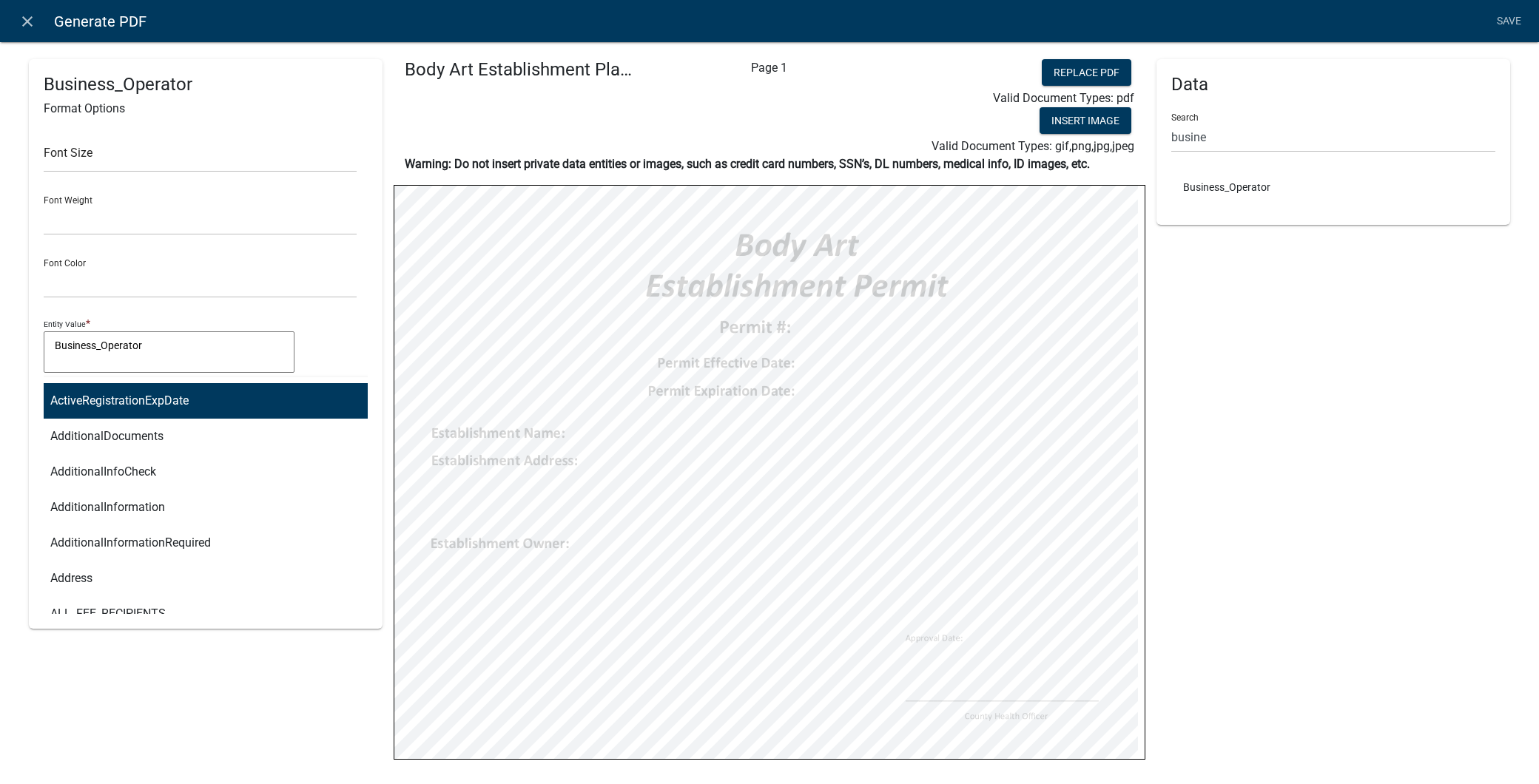
type input "busin"
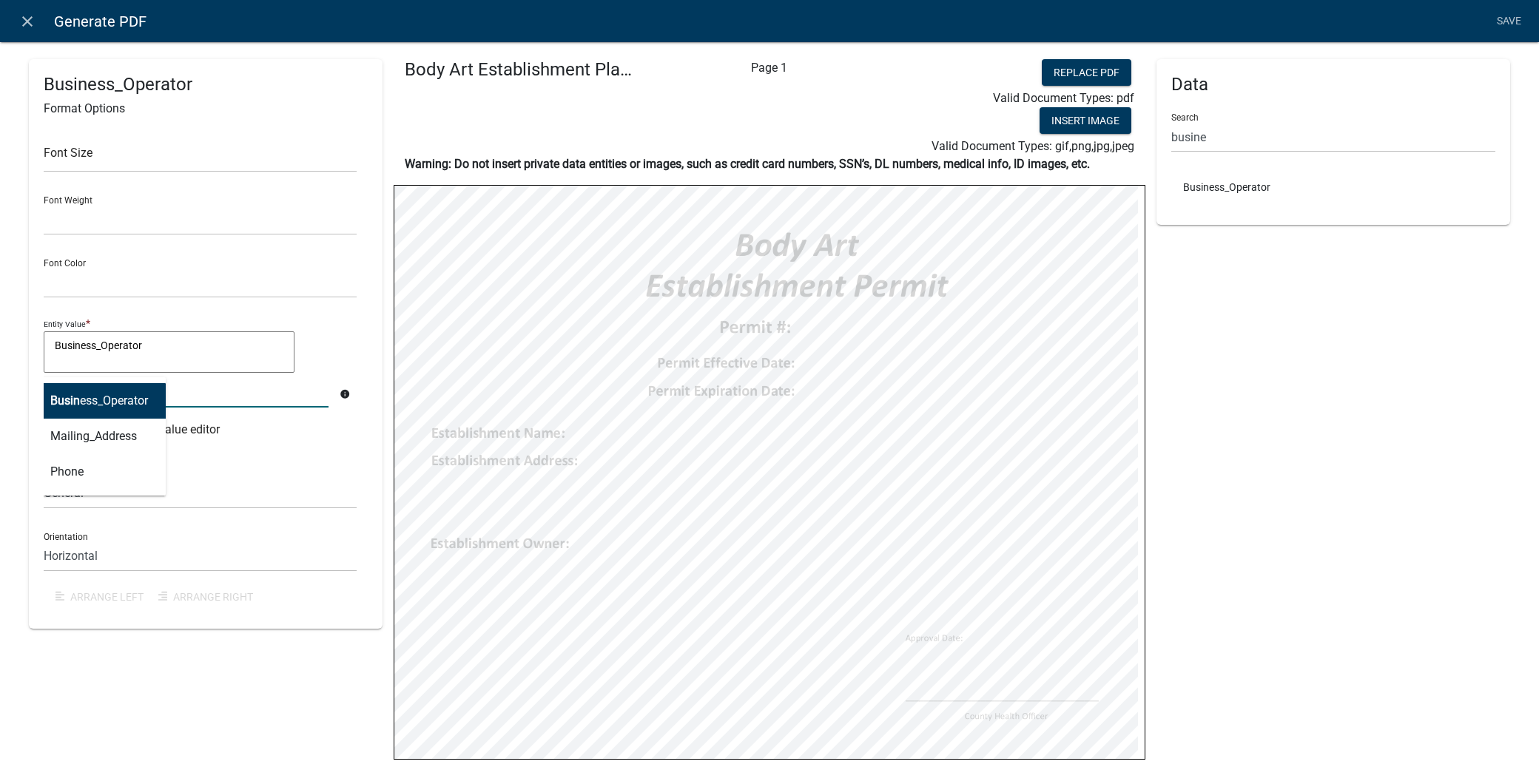
click at [150, 398] on button "Busin ess_Operator" at bounding box center [99, 401] width 133 height 36
type textarea "Business_Operator Business_Operator"
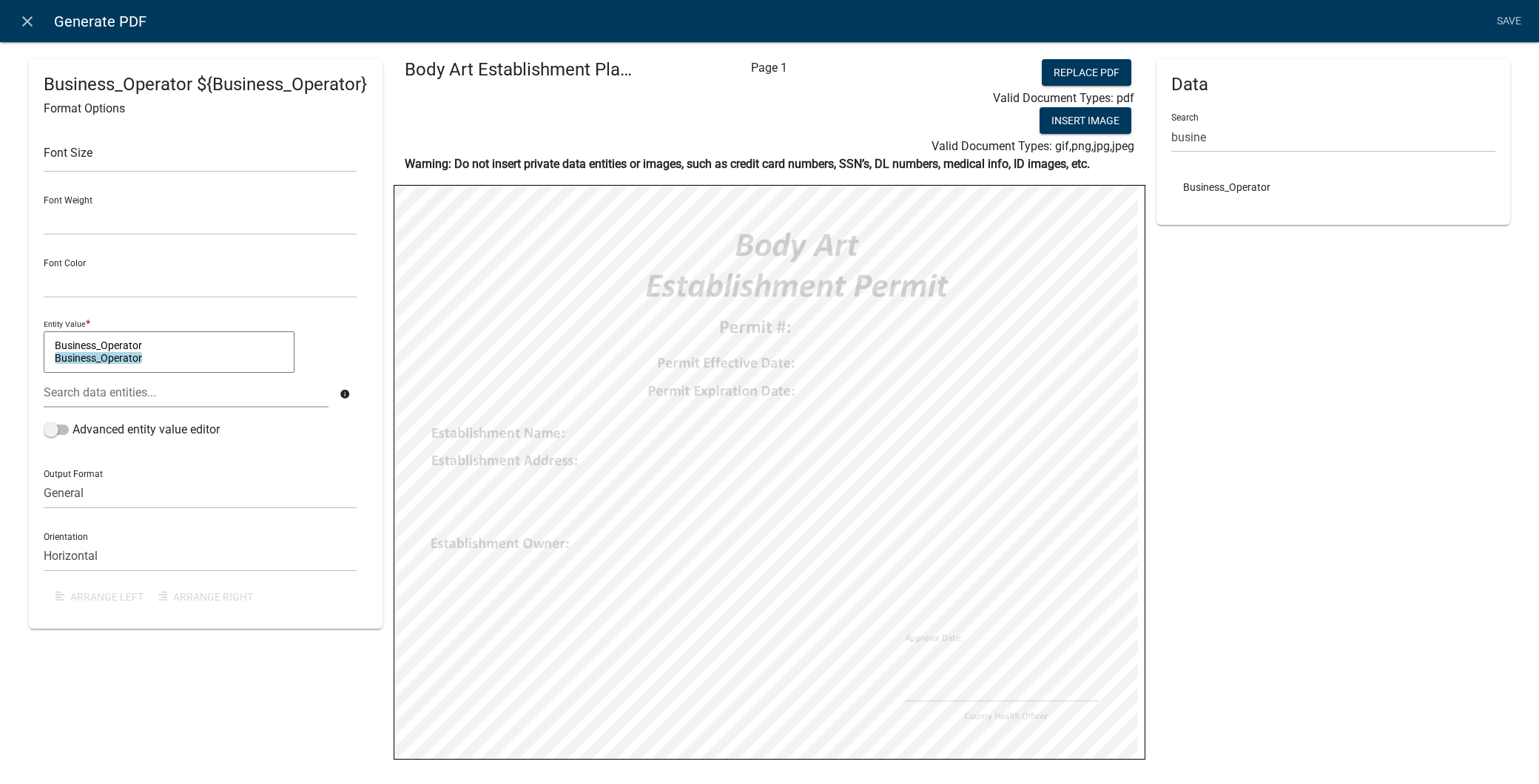
click at [175, 364] on textarea "Business_Operator Business_Operator" at bounding box center [169, 352] width 251 height 41
type textarea "Business_Operator"
click at [1519, 25] on link "Save" at bounding box center [1509, 21] width 37 height 28
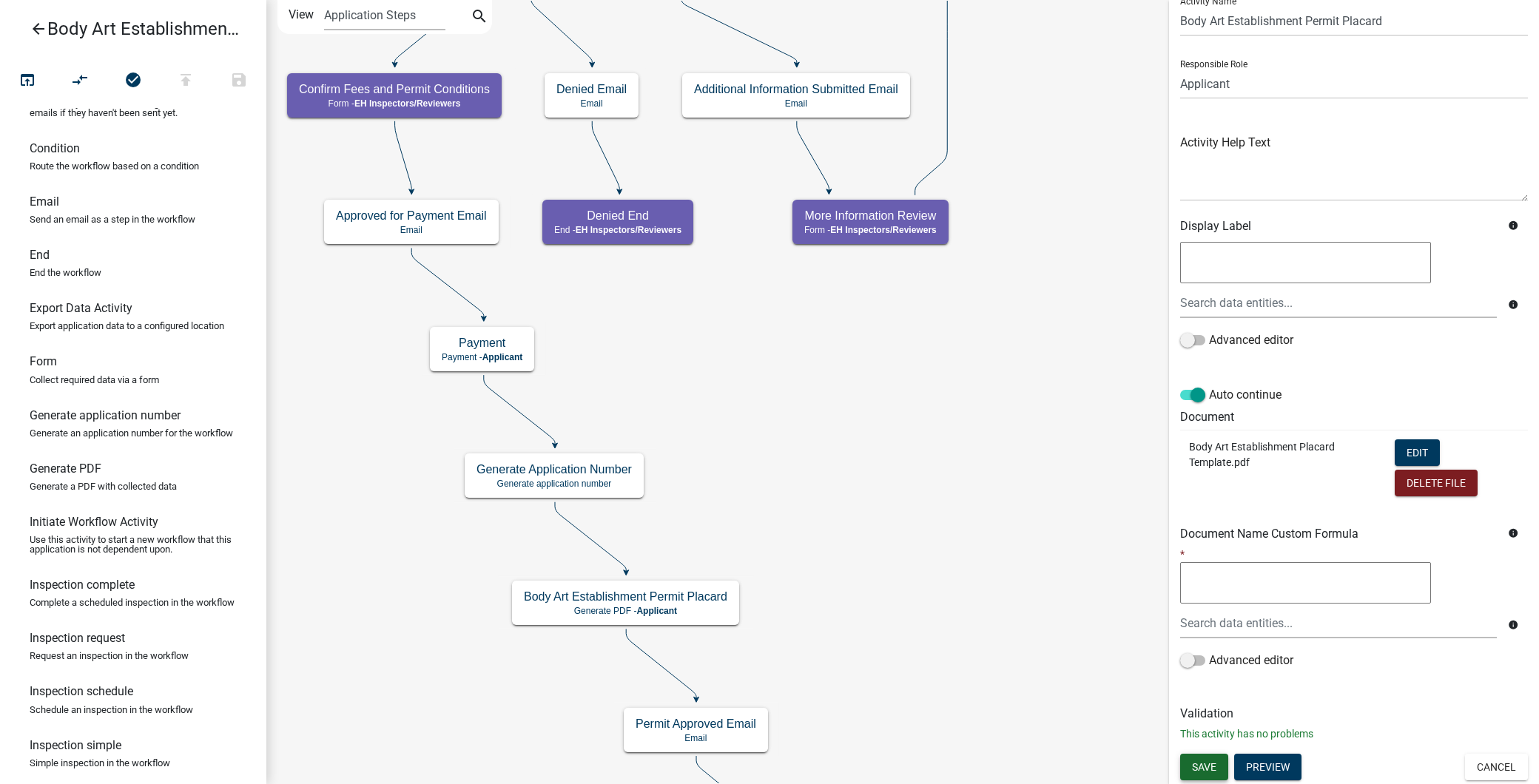
click at [1203, 757] on button "Save" at bounding box center [1204, 767] width 48 height 27
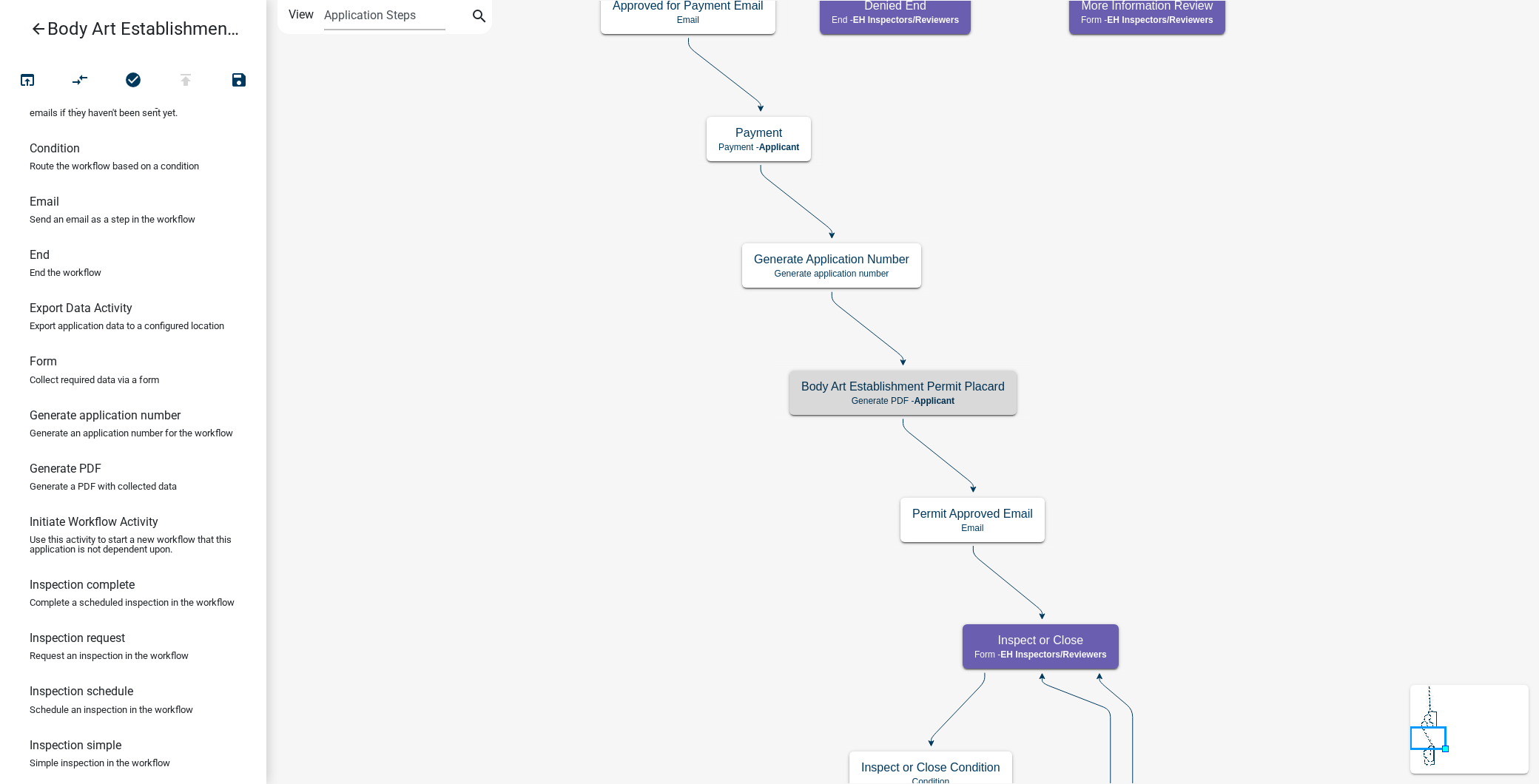
scroll to position [0, 0]
click at [41, 20] on icon "arrow_back" at bounding box center [39, 31] width 18 height 21
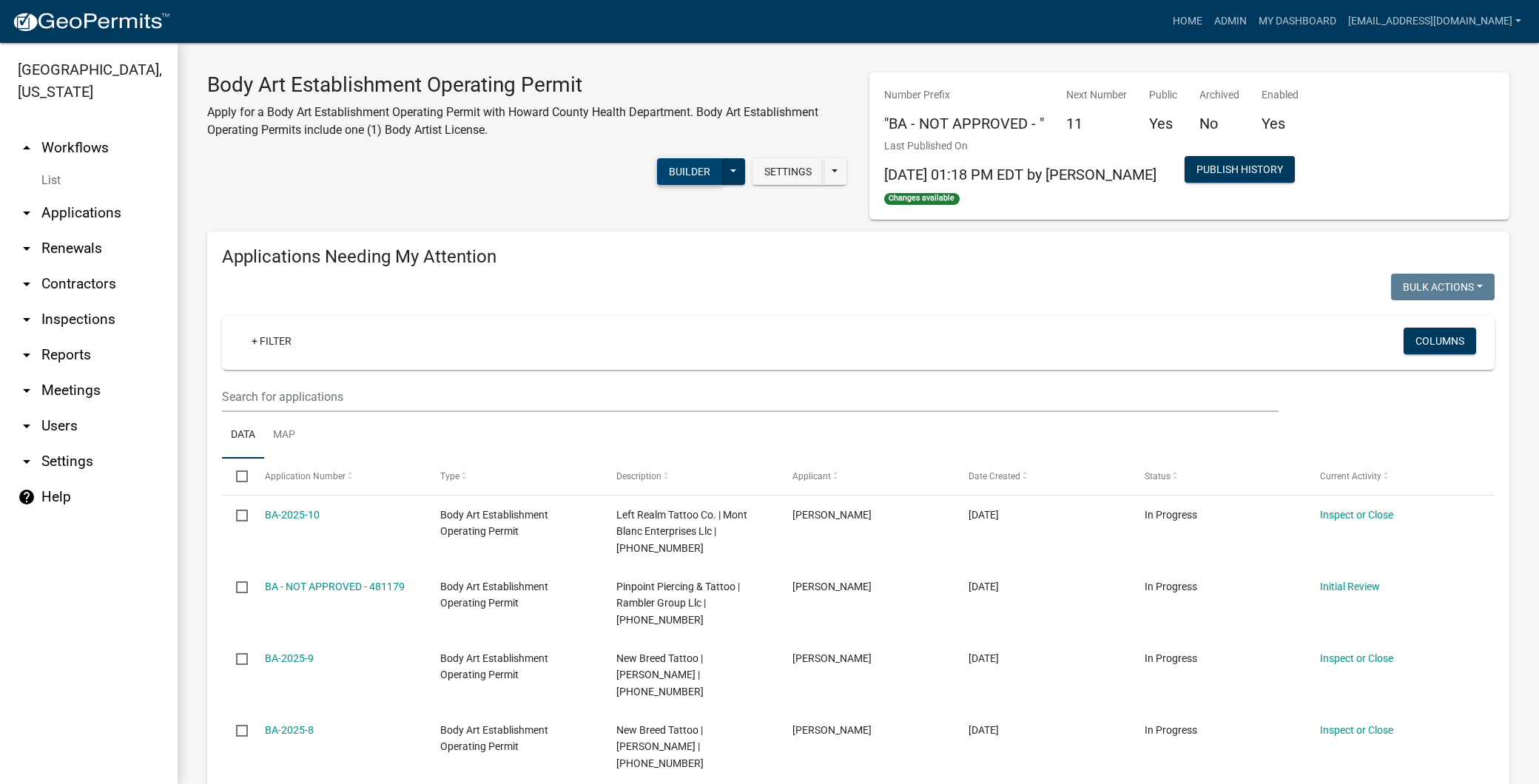
click at [660, 168] on button "Builder" at bounding box center [689, 171] width 65 height 27
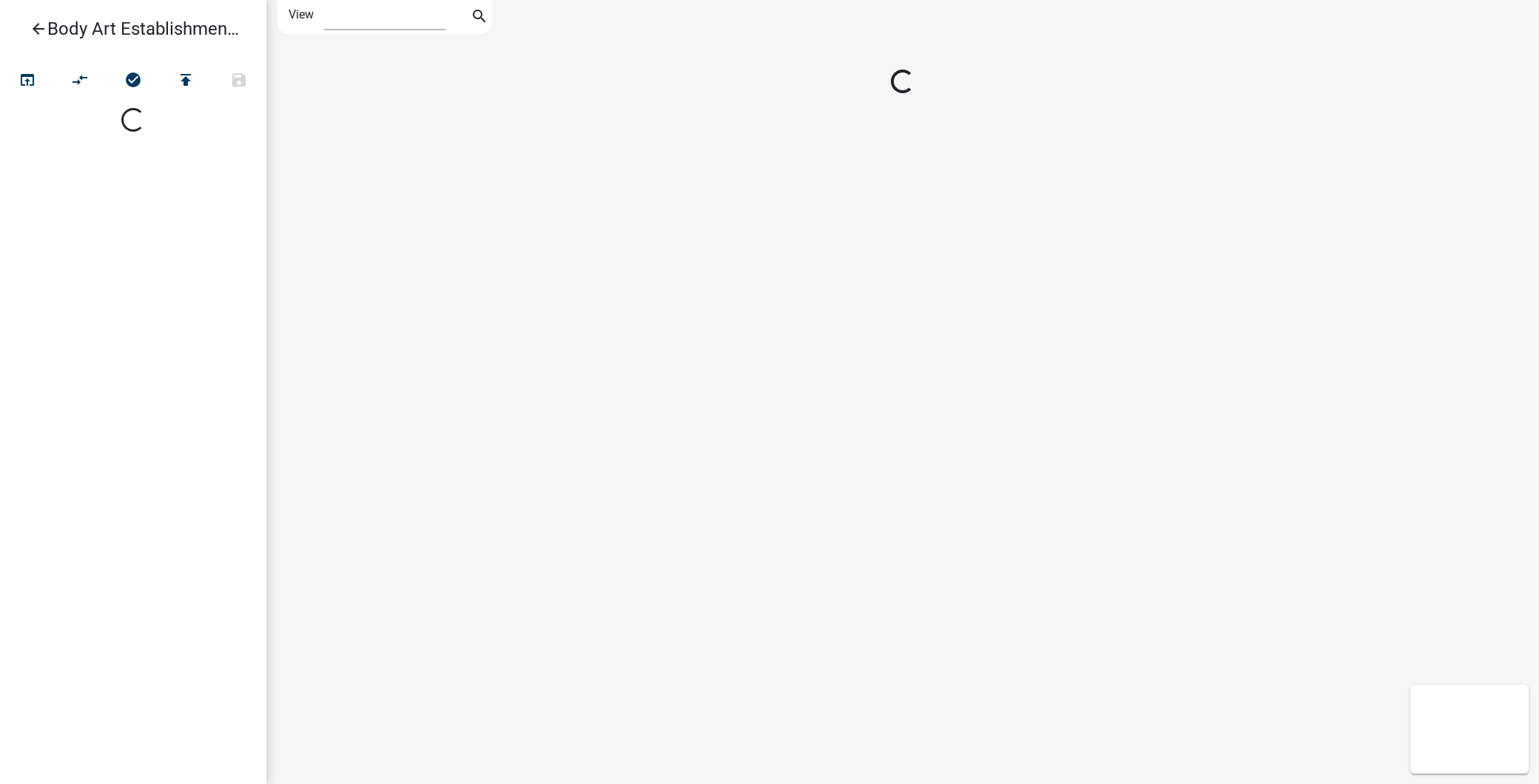
select select "1"
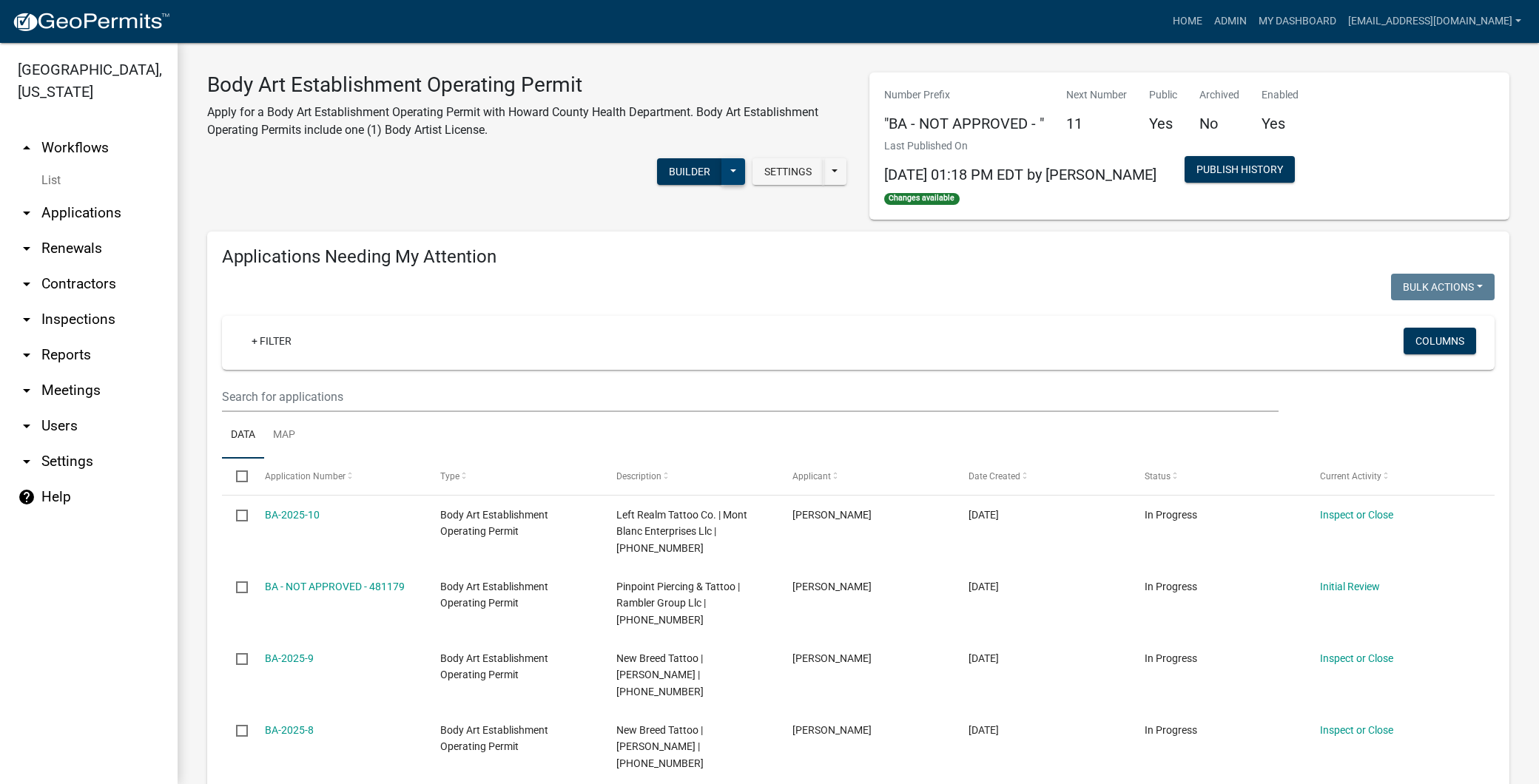
click at [724, 174] on button at bounding box center [733, 171] width 24 height 27
click at [635, 208] on button "Publish" at bounding box center [684, 210] width 122 height 36
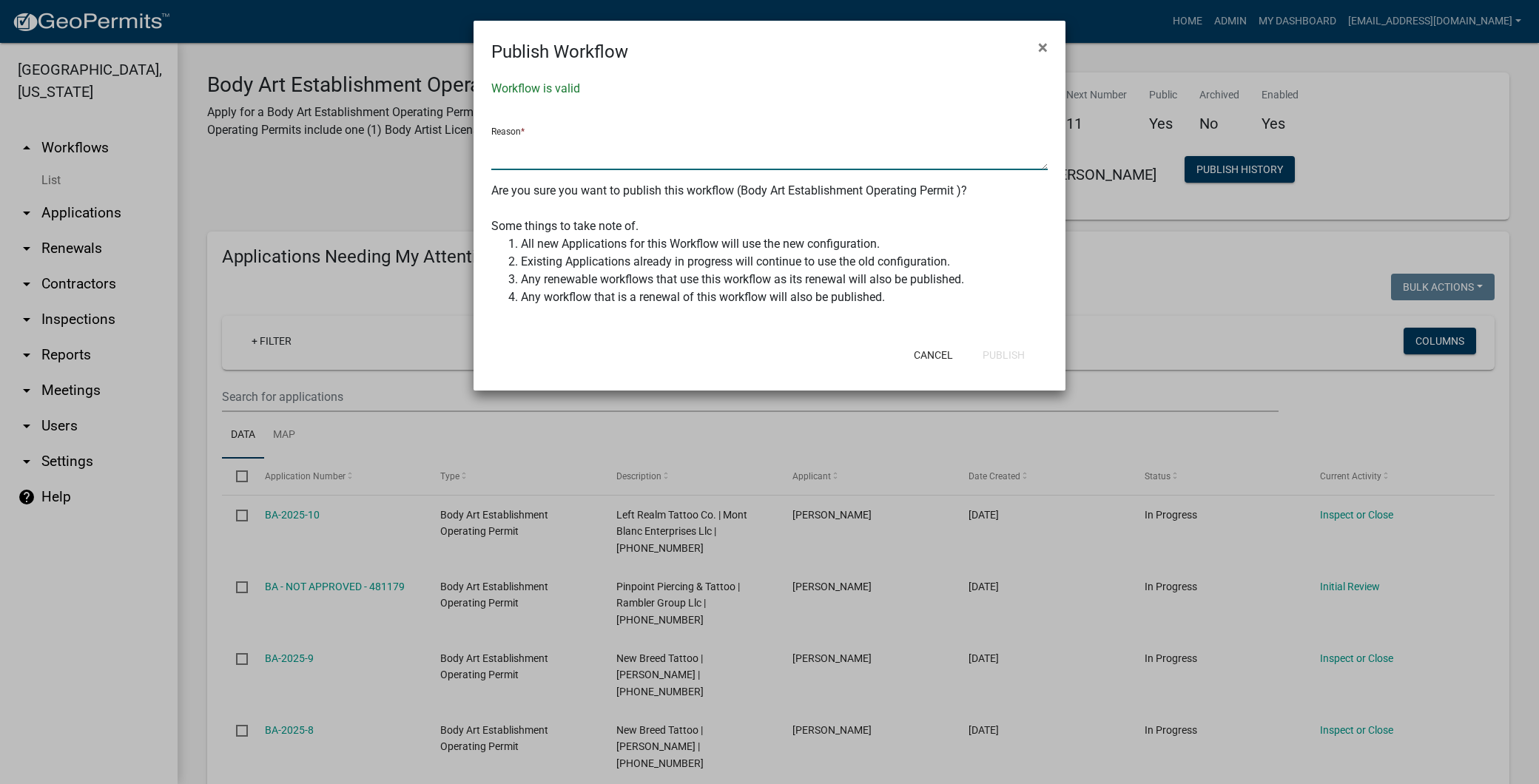
click at [669, 165] on textarea at bounding box center [770, 153] width 556 height 34
type textarea "updated permit name"
click at [999, 362] on button "Publish" at bounding box center [1003, 355] width 66 height 27
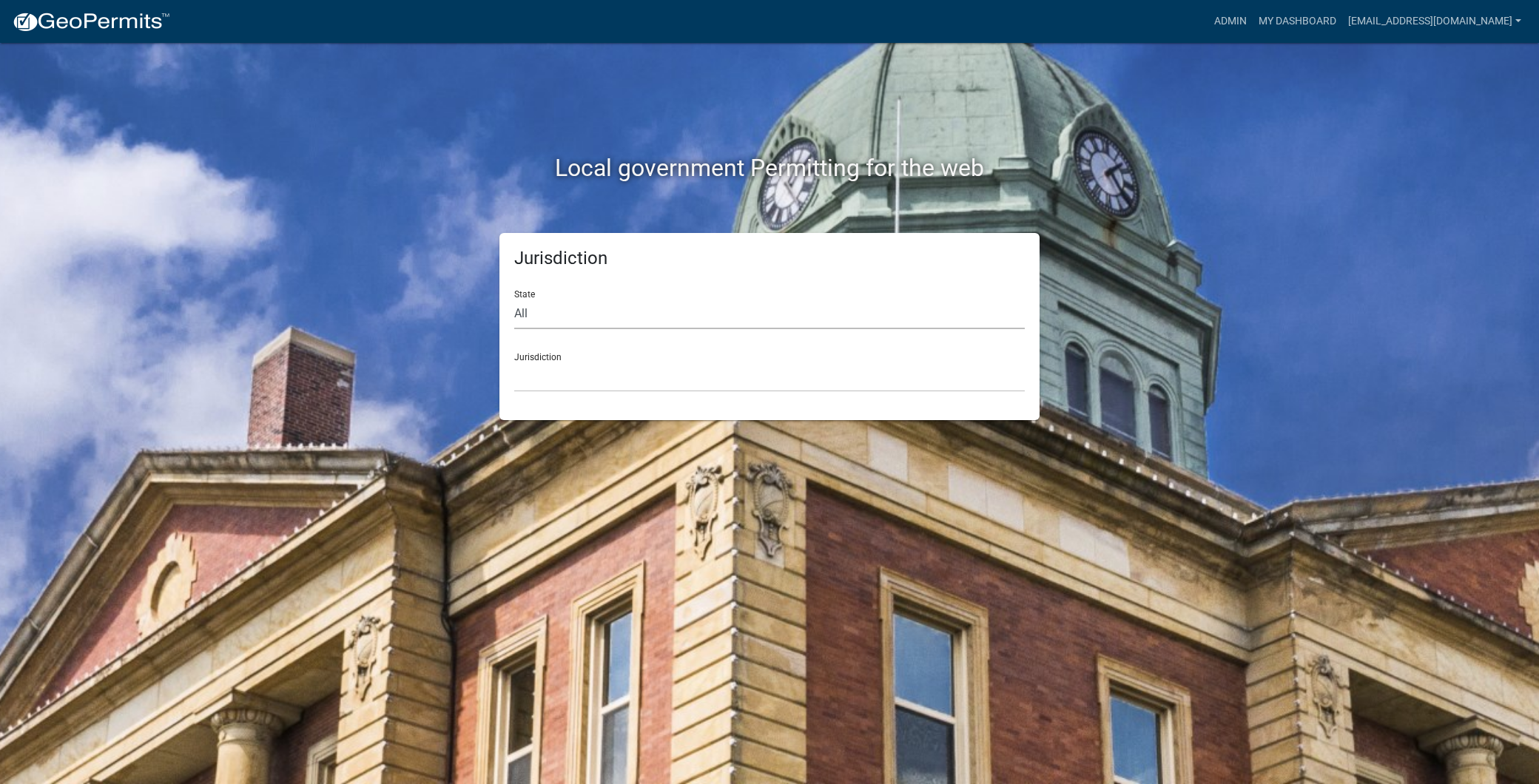
click at [594, 301] on select "All [US_STATE] [US_STATE] [US_STATE] [US_STATE] [US_STATE] [US_STATE] [US_STATE…" at bounding box center [770, 314] width 511 height 30
select select "[US_STATE]"
click at [514, 299] on select "All [US_STATE] [US_STATE] [US_STATE] [US_STATE] [US_STATE] [US_STATE] [US_STATE…" at bounding box center [770, 314] width 511 height 30
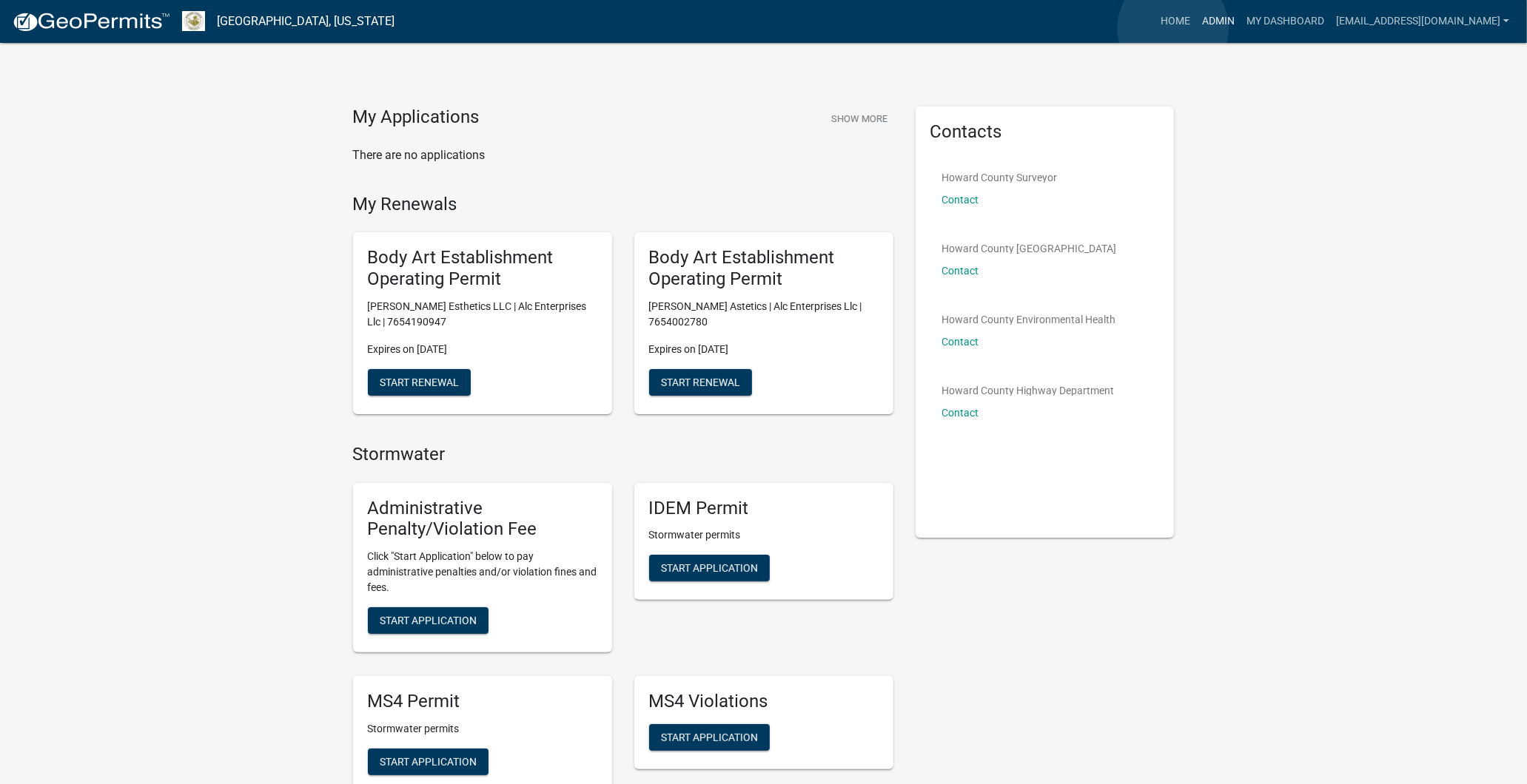
click at [1196, 28] on link "Admin" at bounding box center [1218, 21] width 45 height 28
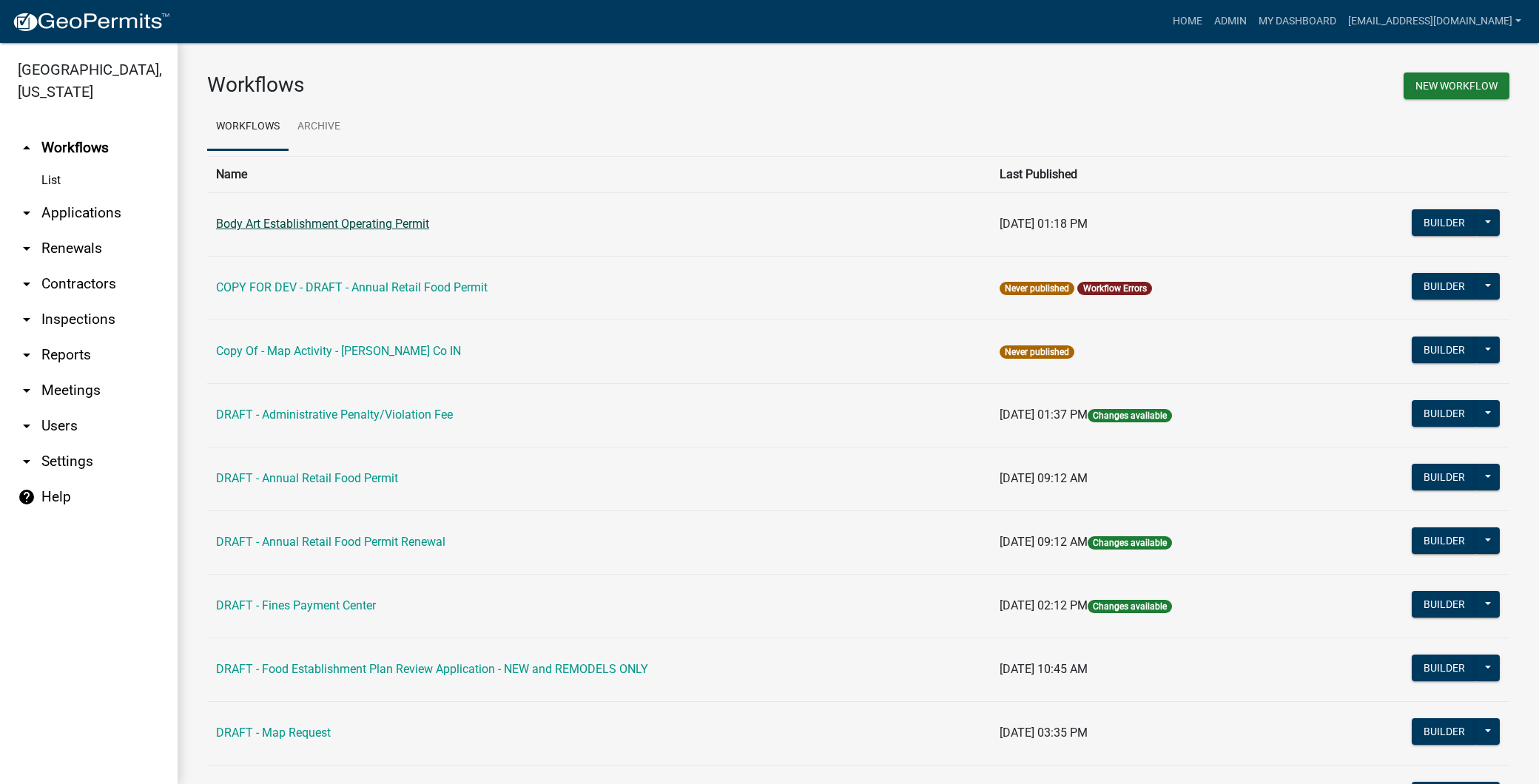
click at [375, 219] on link "Body Art Establishment Operating Permit" at bounding box center [322, 223] width 213 height 14
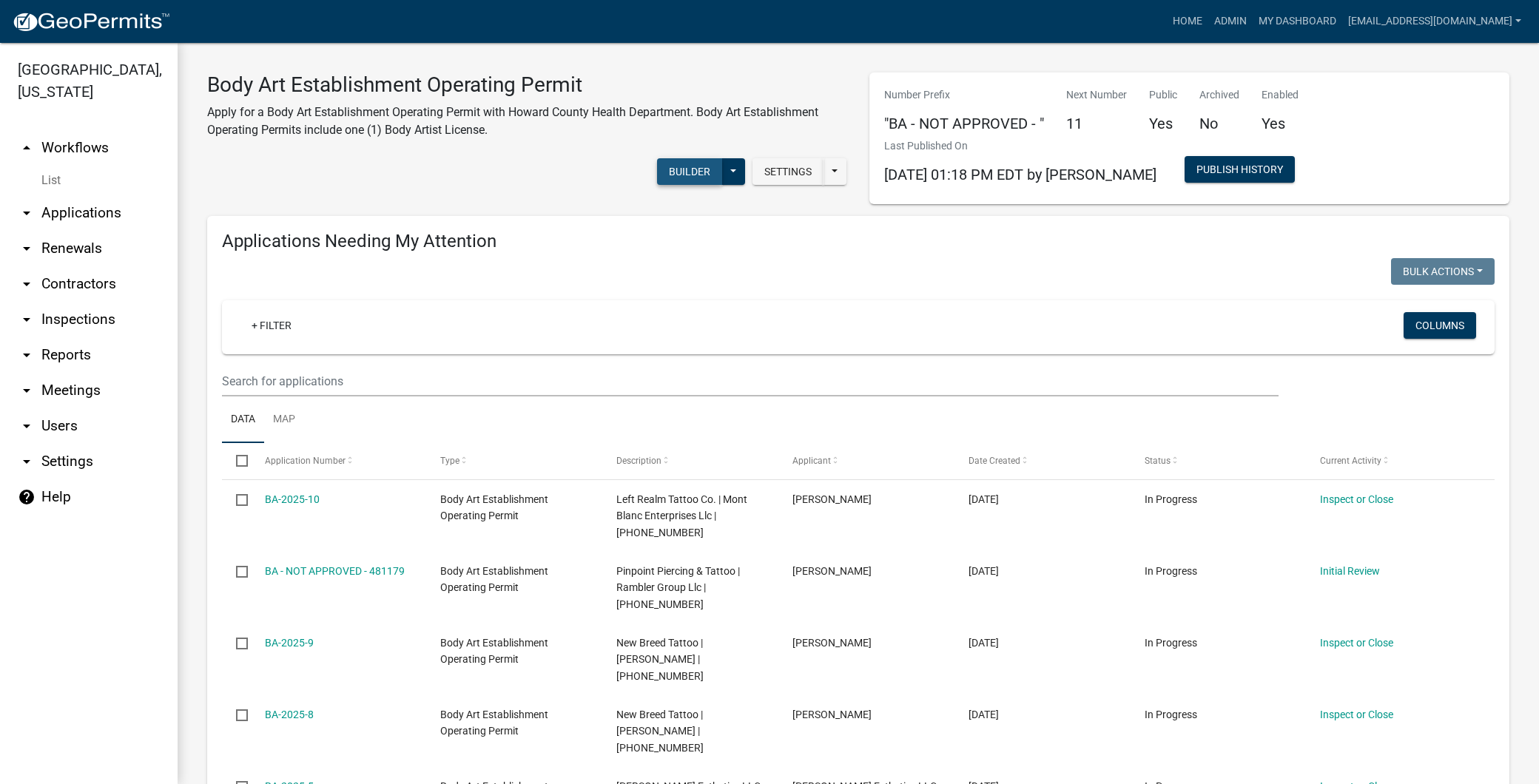
click at [675, 165] on button "Builder" at bounding box center [689, 171] width 65 height 27
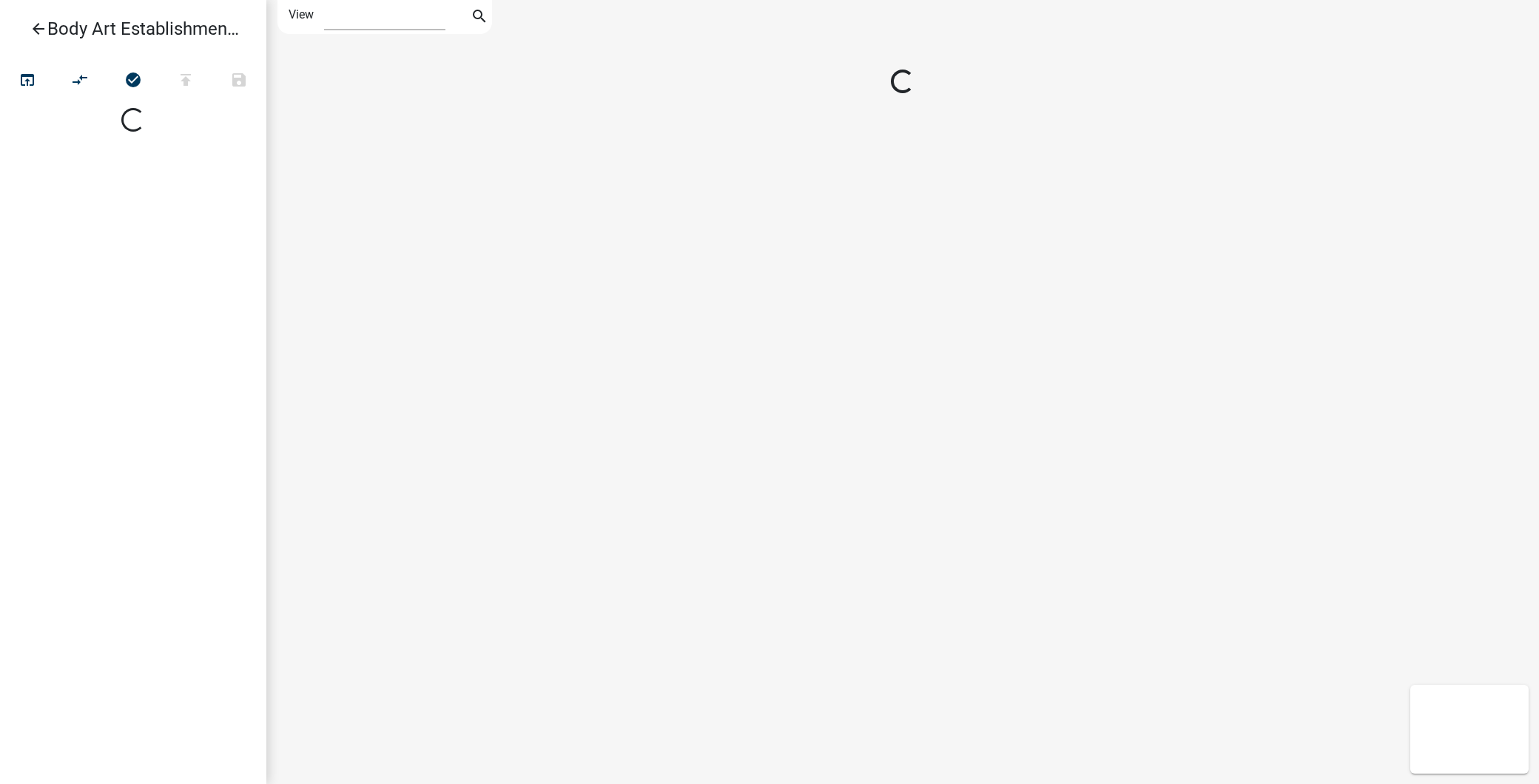
select select "1"
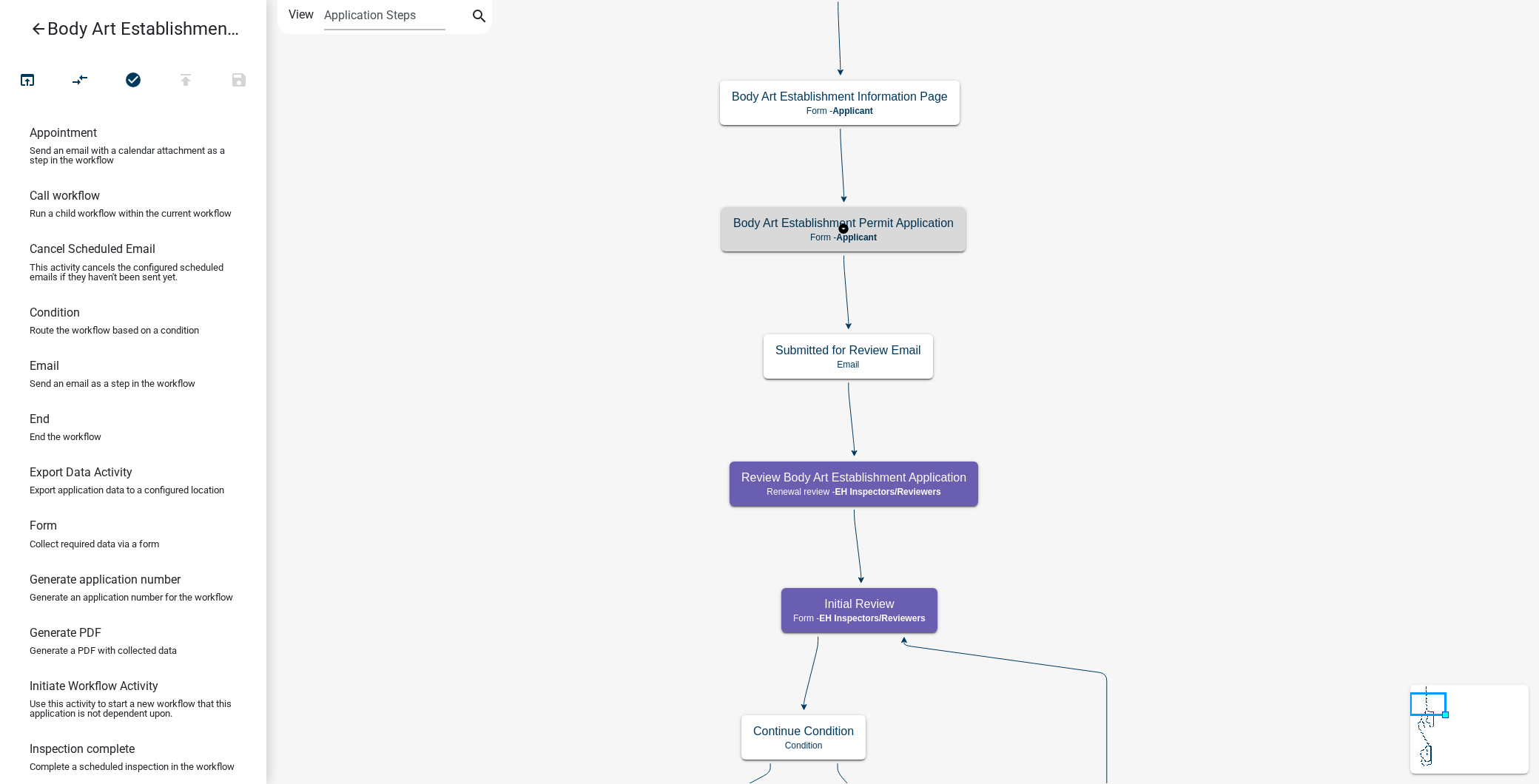
click at [775, 253] on rect at bounding box center [844, 229] width 275 height 54
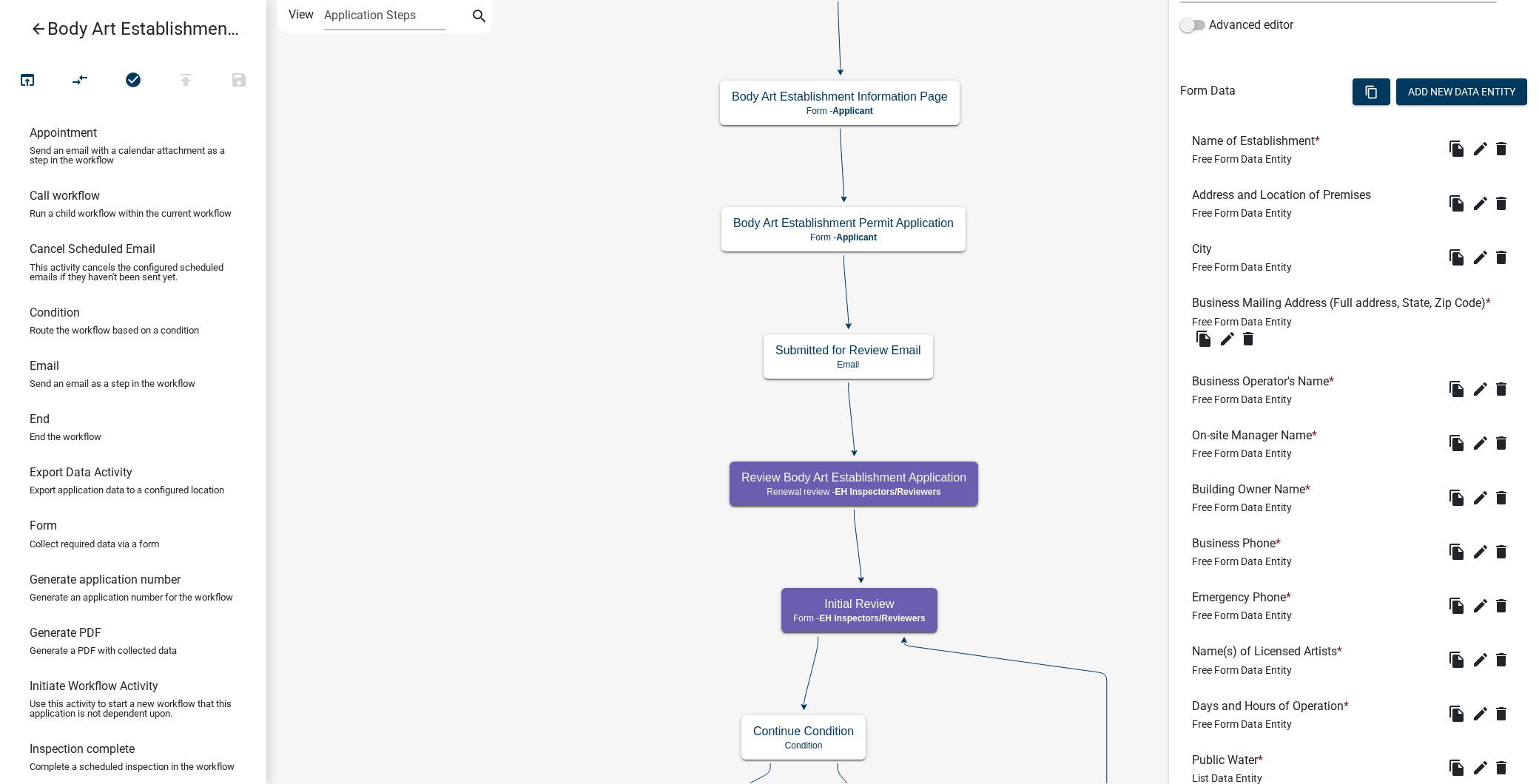
scroll to position [410, 0]
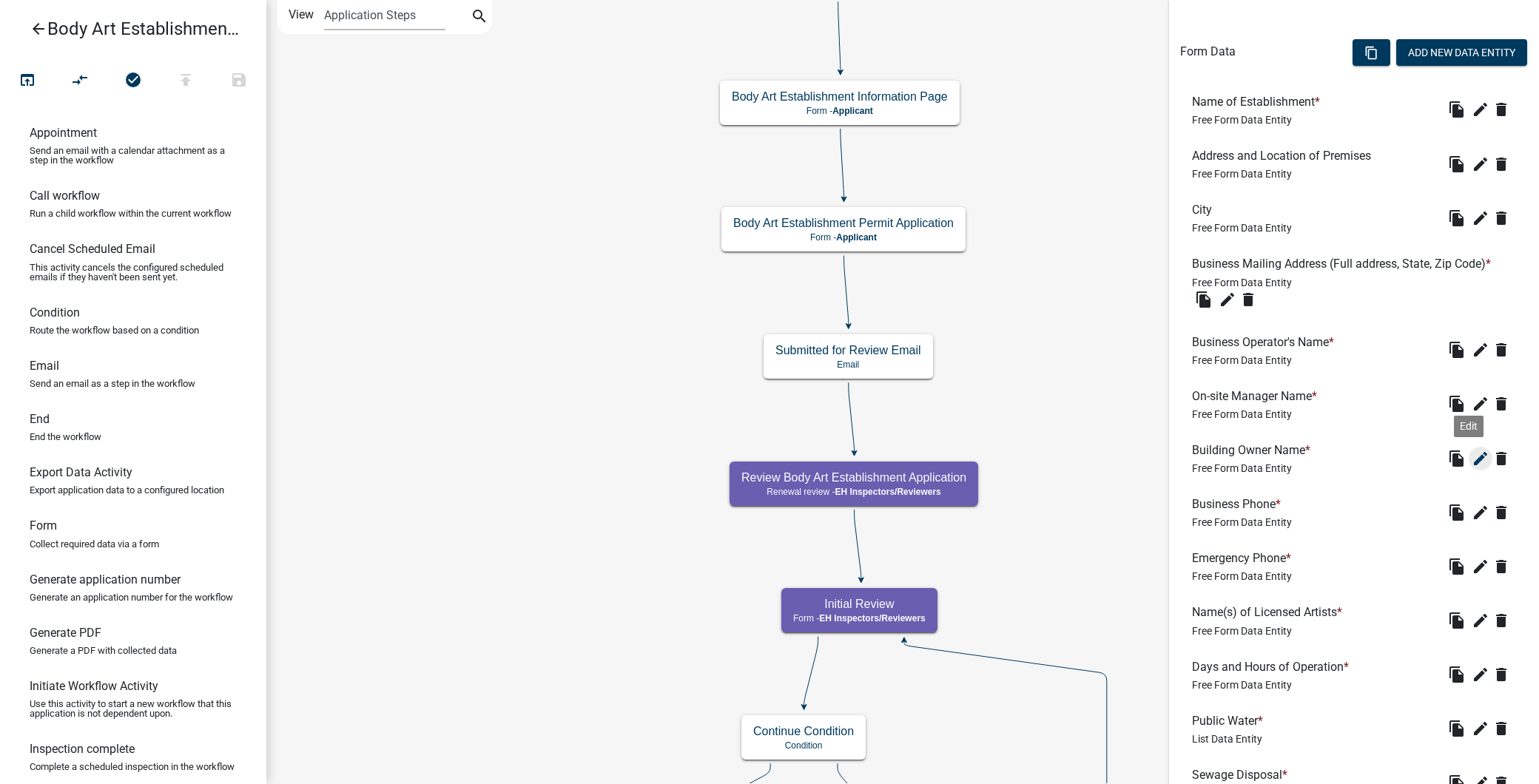
click at [1472, 456] on icon "edit" at bounding box center [1481, 459] width 18 height 18
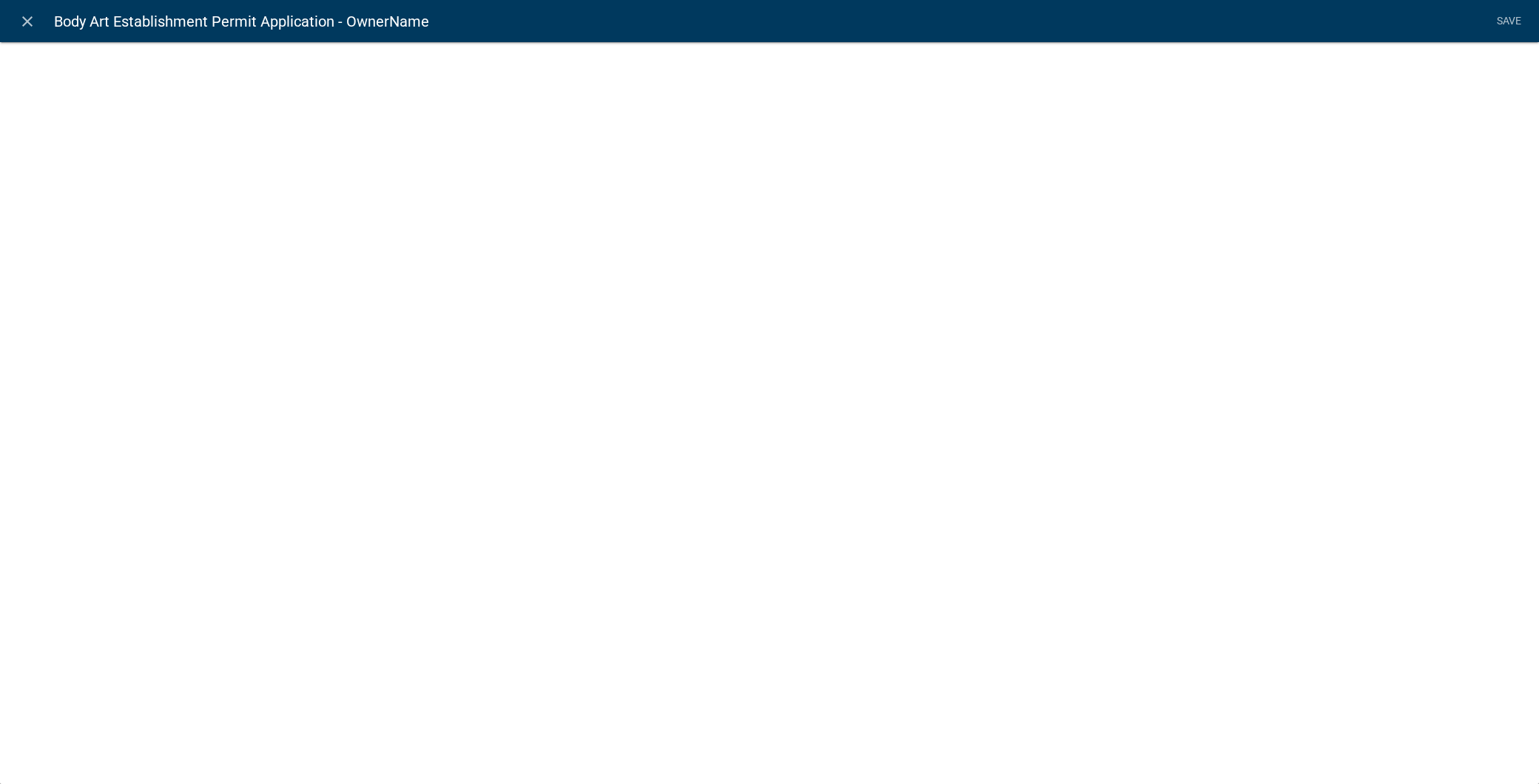
select select "1: Object"
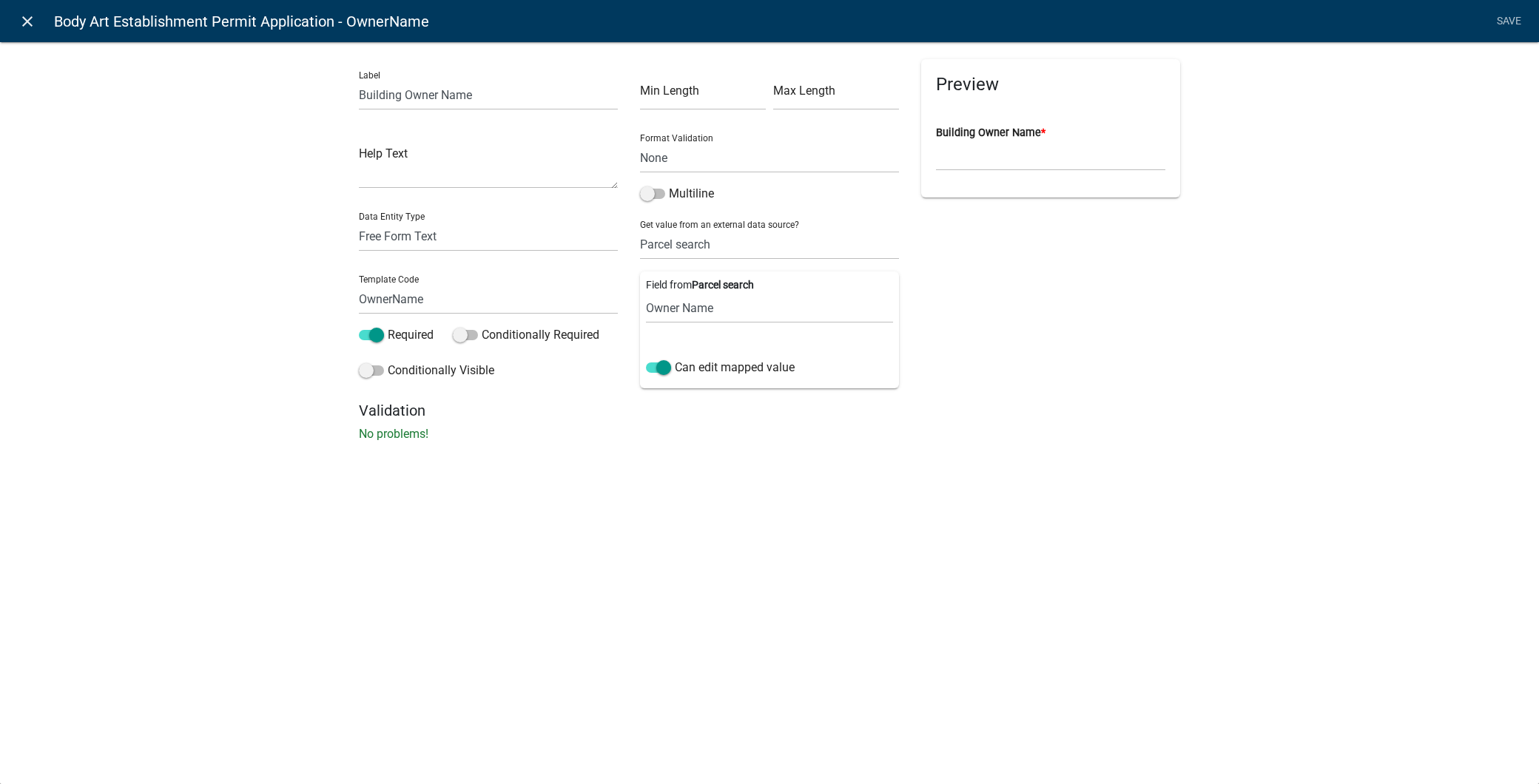
click at [22, 19] on icon "close" at bounding box center [28, 22] width 18 height 18
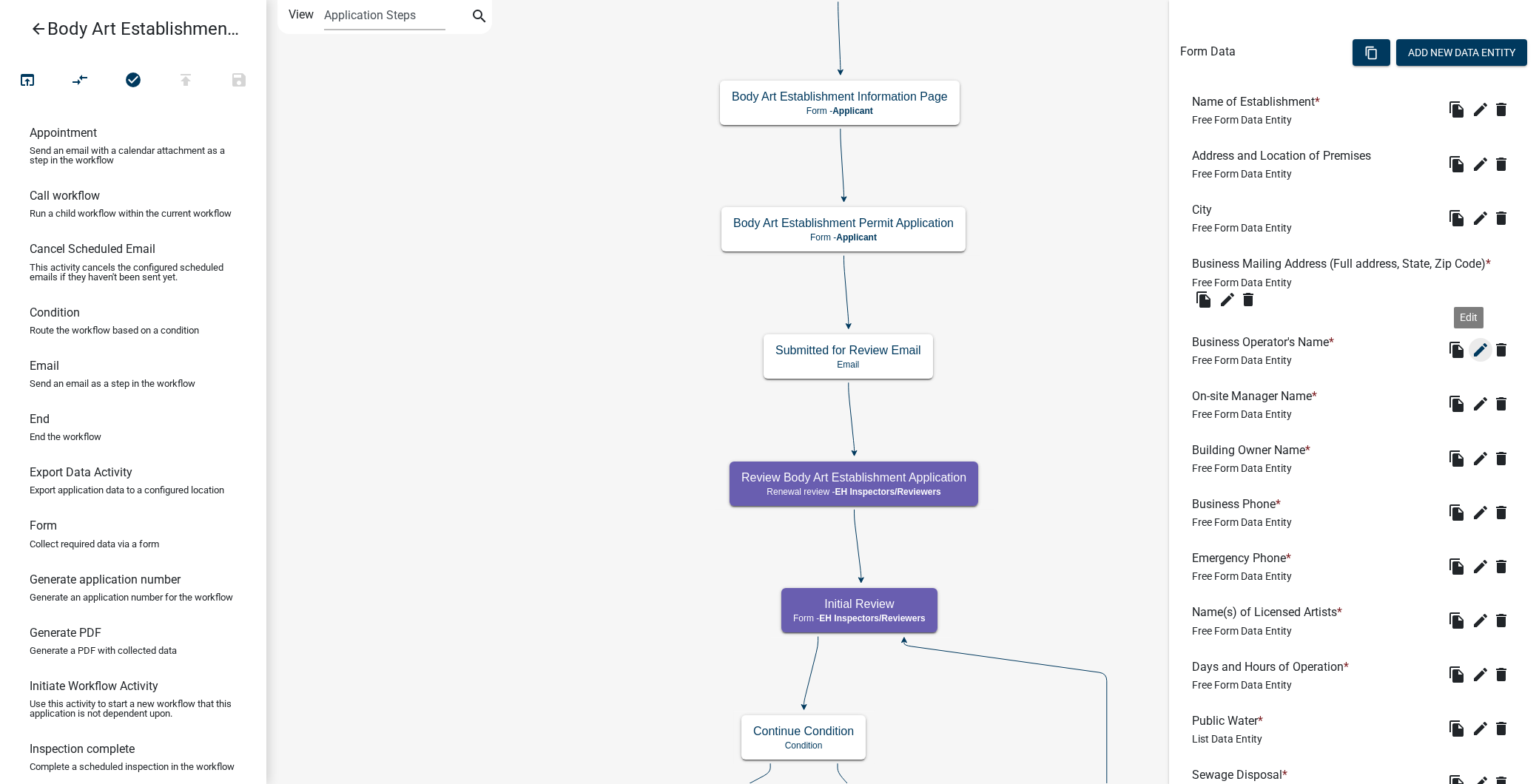
click at [1472, 355] on icon "edit" at bounding box center [1481, 350] width 18 height 18
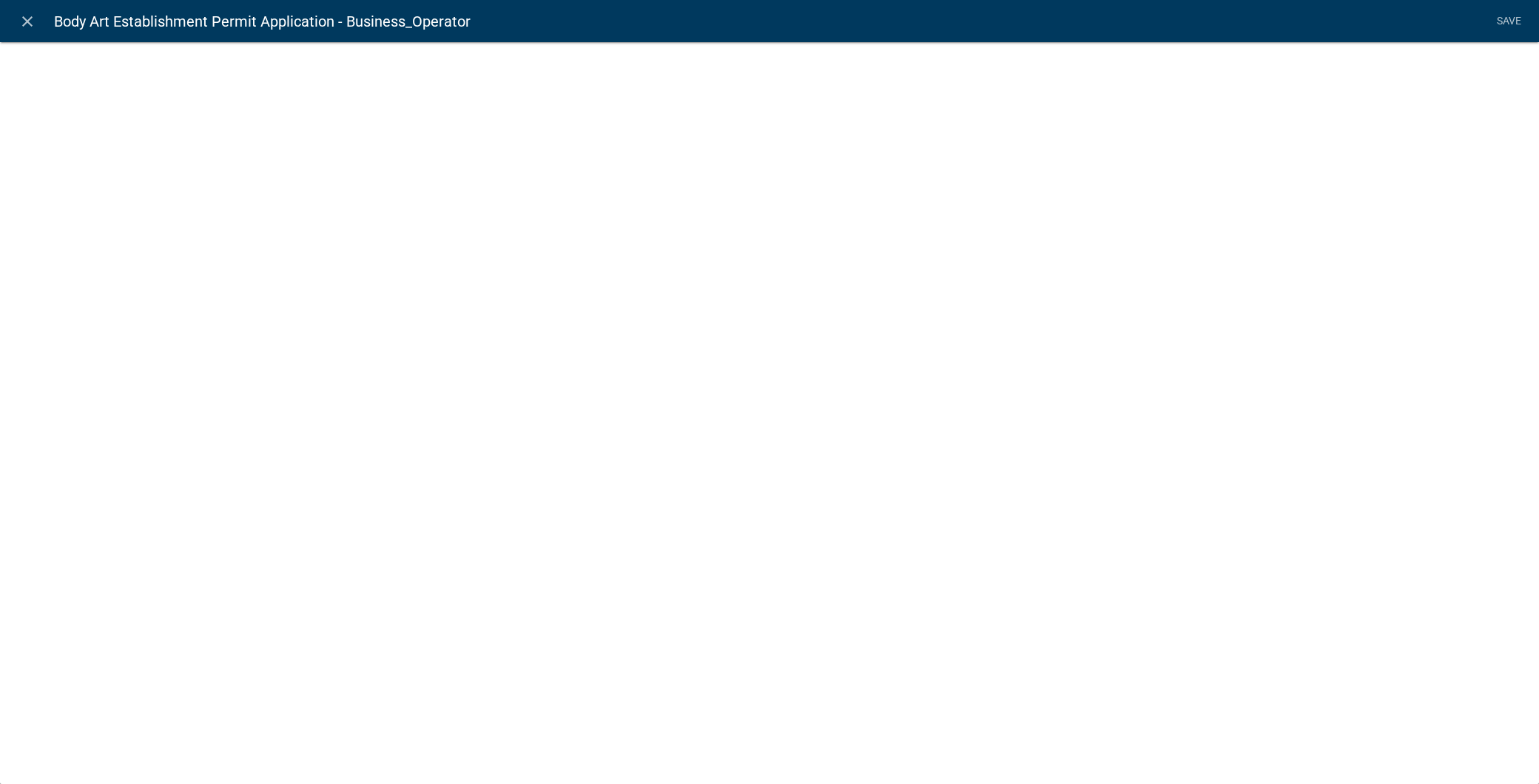
select select "2: Object"
select select "1: true"
